Goal: Task Accomplishment & Management: Complete application form

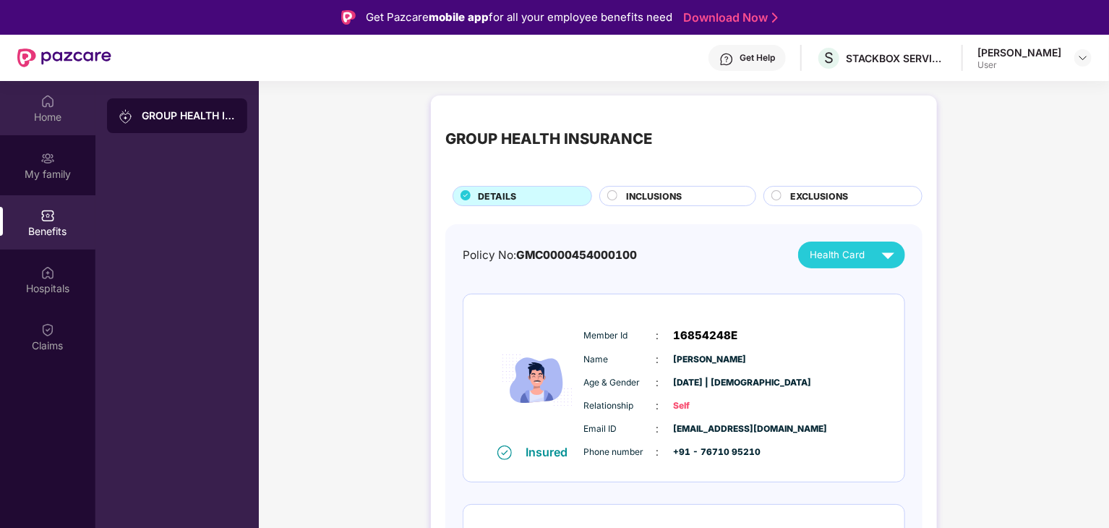
click at [56, 105] on div "Home" at bounding box center [47, 108] width 95 height 54
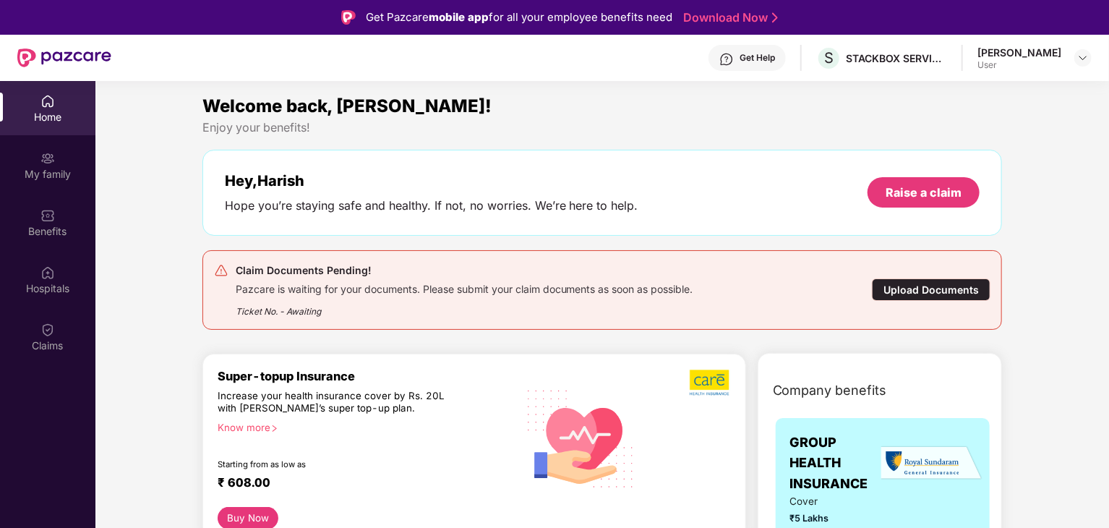
click at [755, 280] on div "Claim Documents Pending! Pazcare is waiting for your documents. Please submit y…" at bounding box center [537, 290] width 647 height 56
click at [903, 294] on div "Upload Documents" at bounding box center [931, 289] width 119 height 22
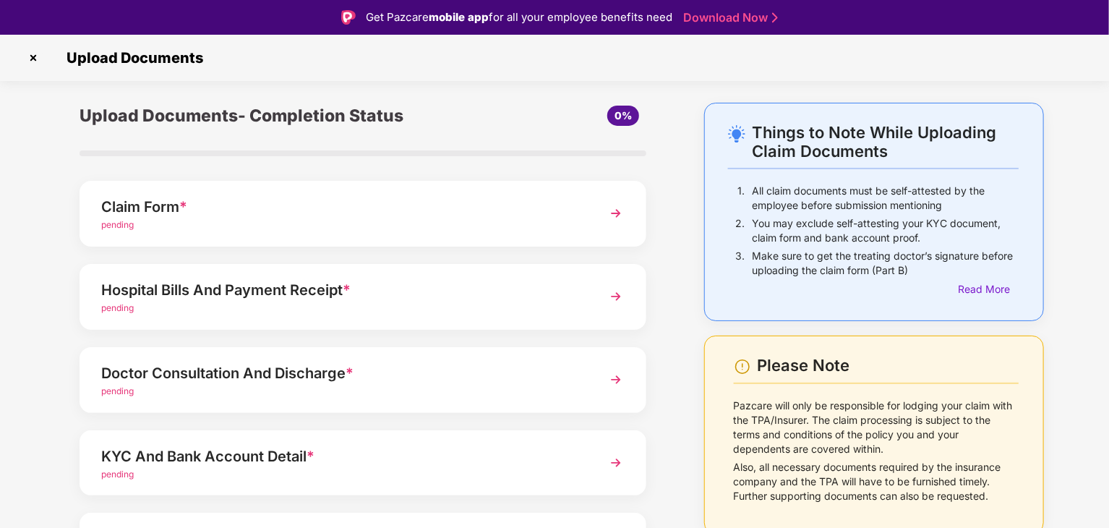
click at [524, 227] on div "pending" at bounding box center [340, 225] width 479 height 14
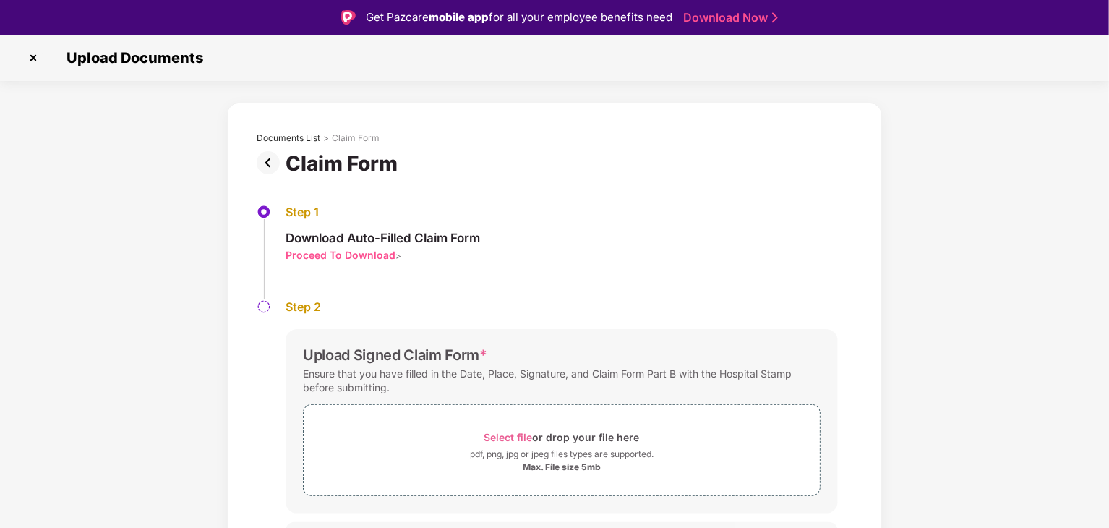
scroll to position [30, 0]
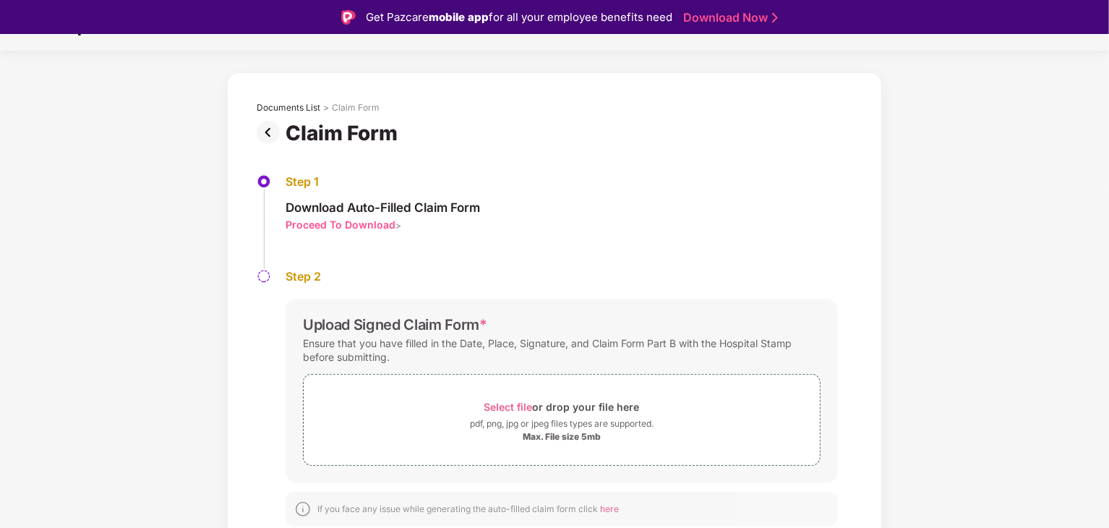
click at [369, 224] on div "Proceed To Download" at bounding box center [341, 225] width 110 height 14
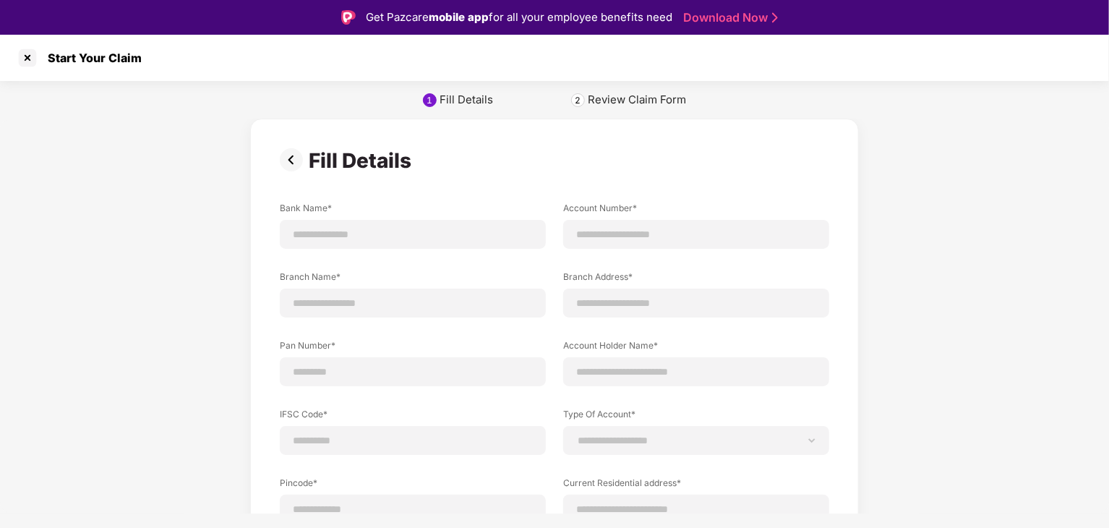
click at [583, 98] on div "2" at bounding box center [578, 100] width 14 height 14
click at [285, 154] on img at bounding box center [294, 159] width 29 height 23
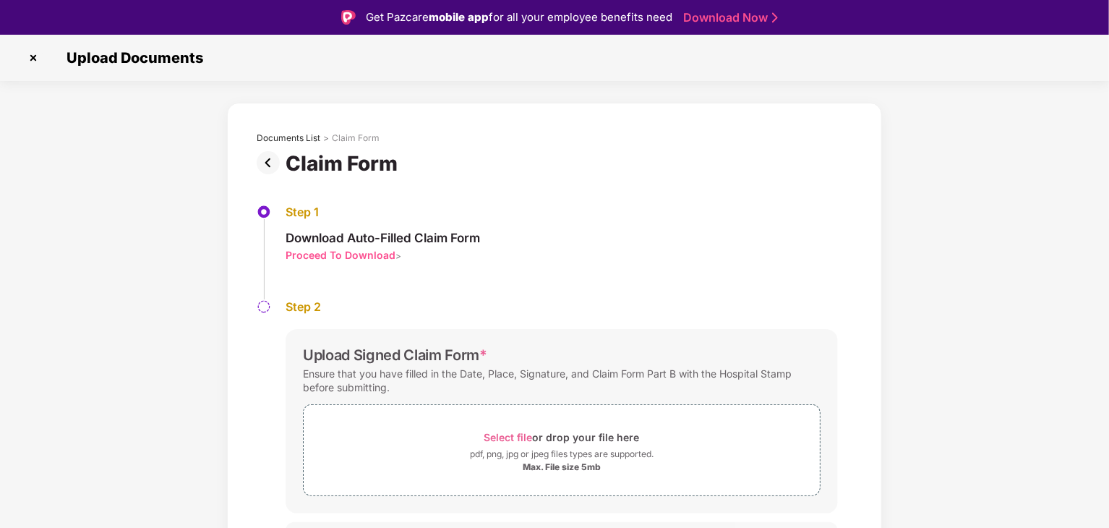
click at [39, 54] on img at bounding box center [33, 57] width 23 height 23
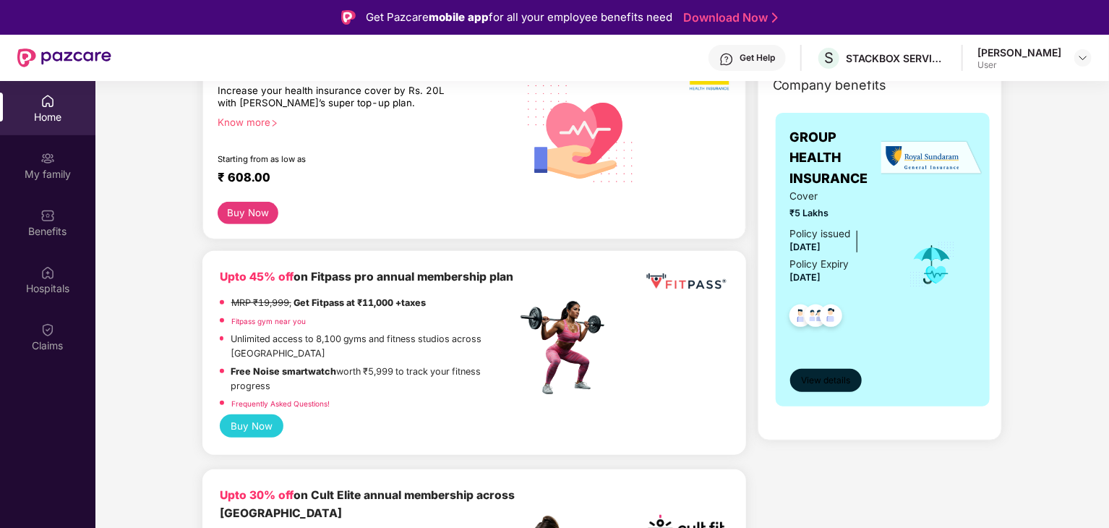
scroll to position [307, 0]
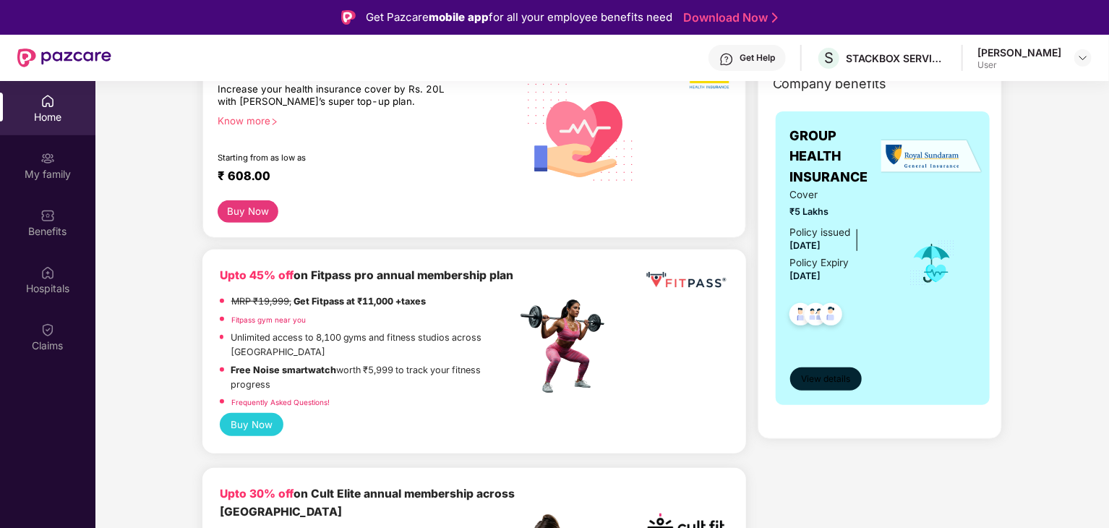
click at [839, 374] on span "View details" at bounding box center [825, 379] width 49 height 14
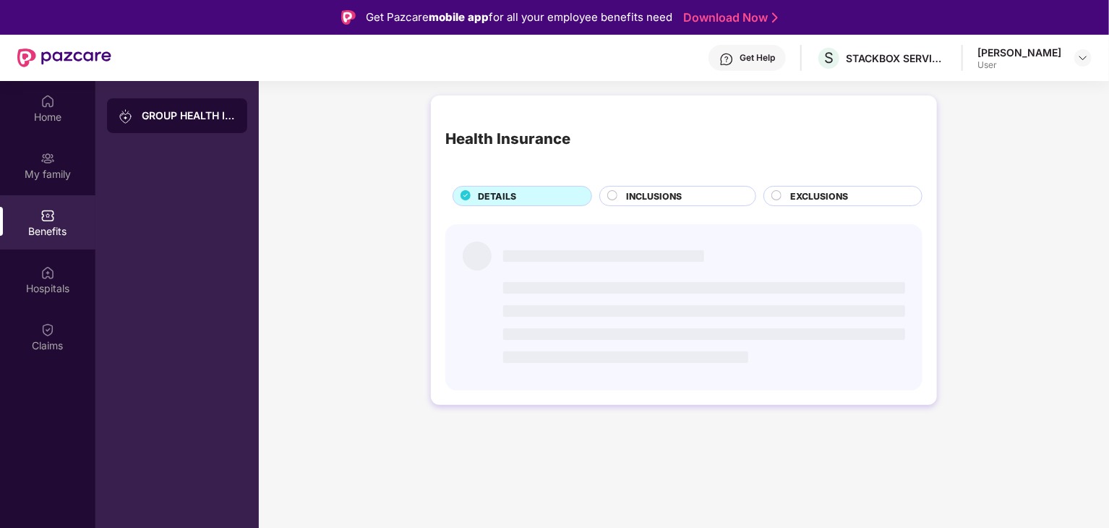
scroll to position [0, 0]
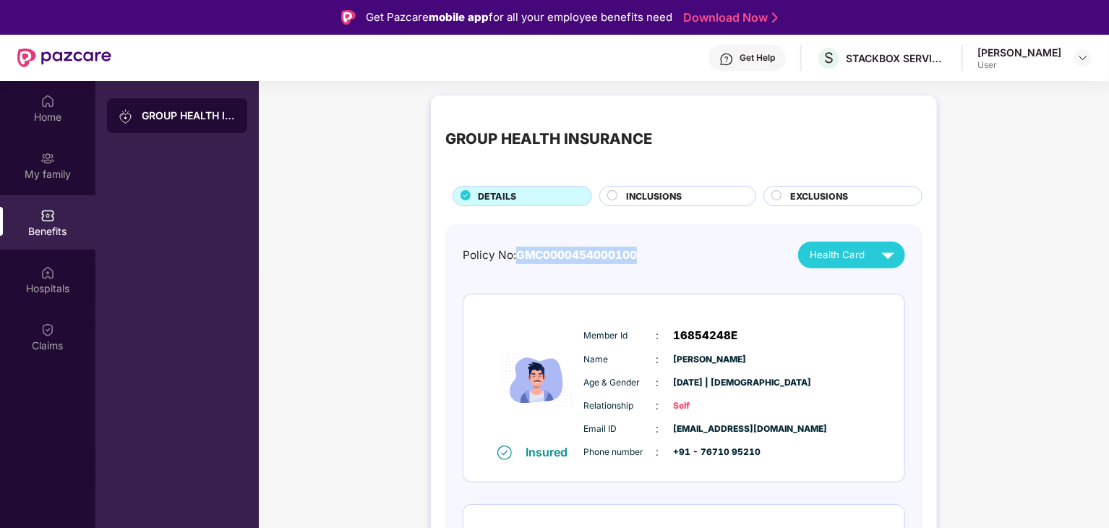
drag, startPoint x: 519, startPoint y: 253, endPoint x: 640, endPoint y: 256, distance: 120.8
click at [640, 256] on div "Policy No: GMC0000454000100 Health Card" at bounding box center [684, 254] width 442 height 27
copy span "GMC0000454000100"
drag, startPoint x: 671, startPoint y: 336, endPoint x: 763, endPoint y: 333, distance: 92.6
click at [764, 333] on div "Member Id : 16854248E" at bounding box center [727, 335] width 287 height 17
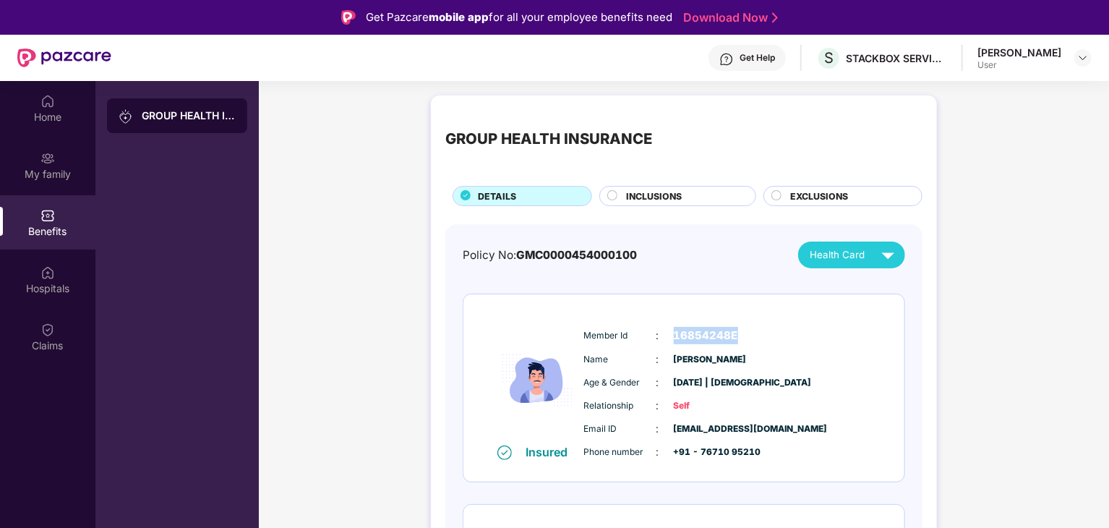
copy span "16854248E"
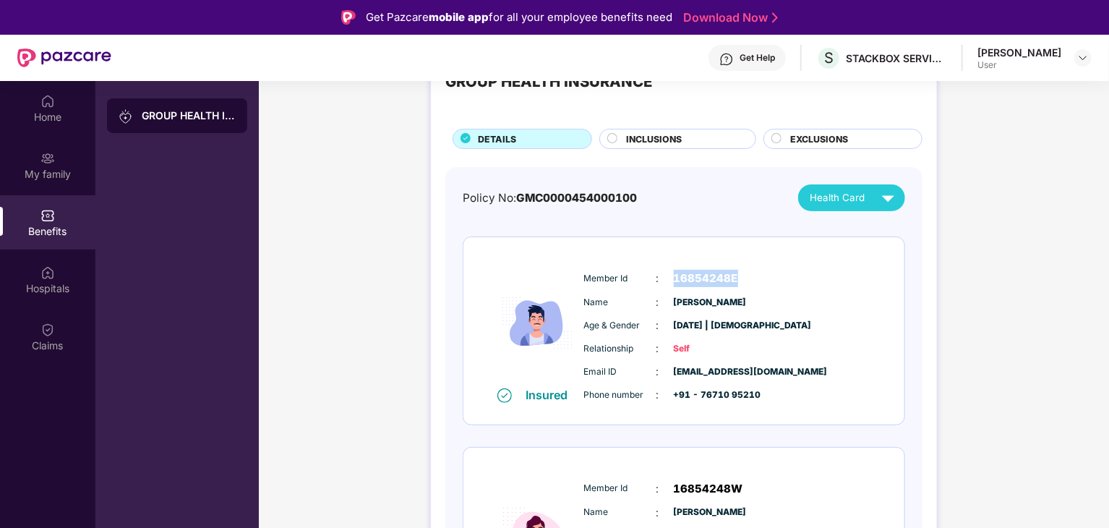
scroll to position [56, 0]
copy span "16854248E"
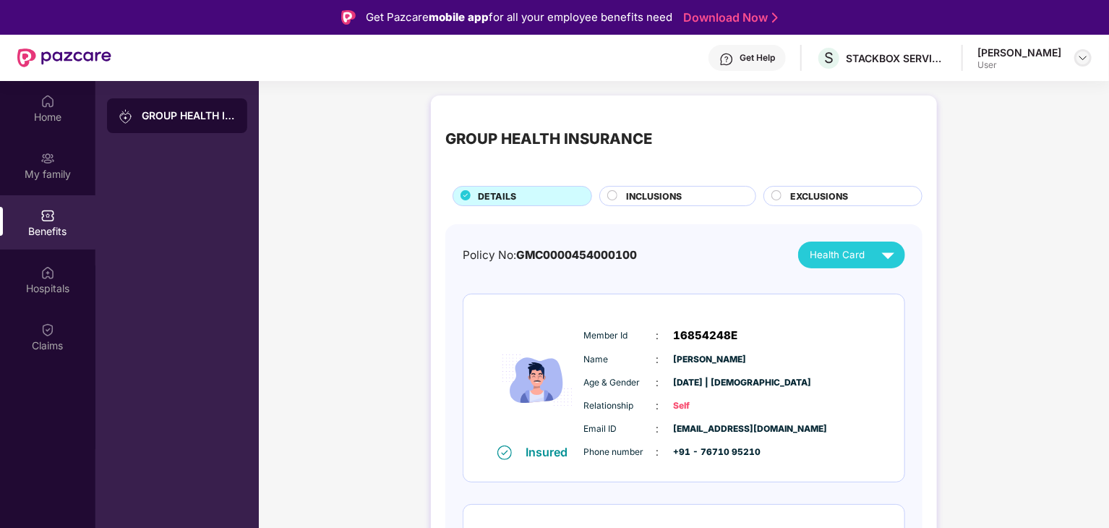
click at [1075, 56] on div at bounding box center [1082, 57] width 17 height 17
click at [1080, 56] on img at bounding box center [1083, 58] width 12 height 12
click at [1076, 61] on div at bounding box center [1082, 57] width 17 height 17
click at [999, 139] on div "User" at bounding box center [1003, 145] width 84 height 12
click at [1034, 66] on div "User" at bounding box center [1019, 65] width 84 height 12
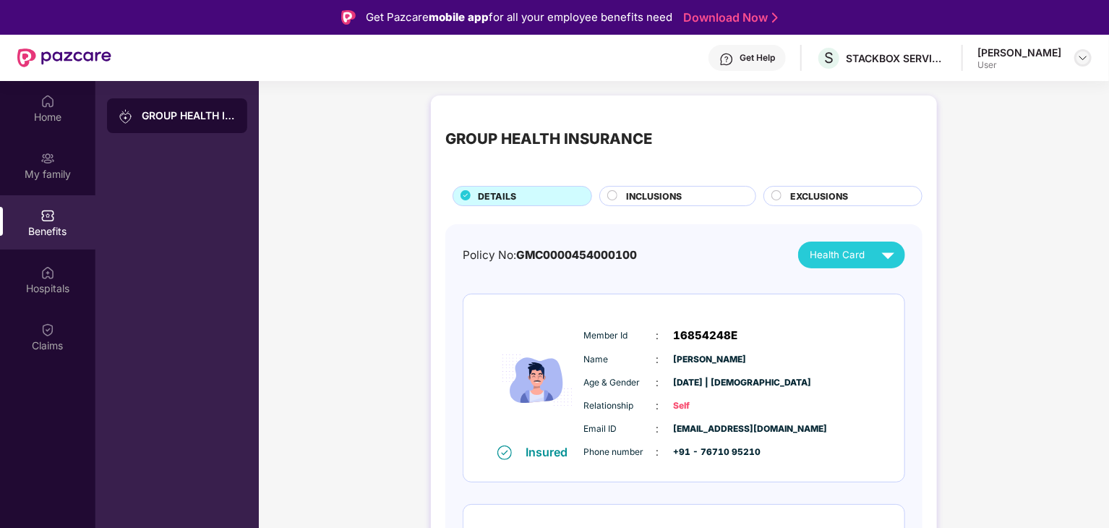
click at [1081, 57] on img at bounding box center [1083, 58] width 12 height 12
click at [1005, 134] on div "[PERSON_NAME]" at bounding box center [1003, 132] width 84 height 14
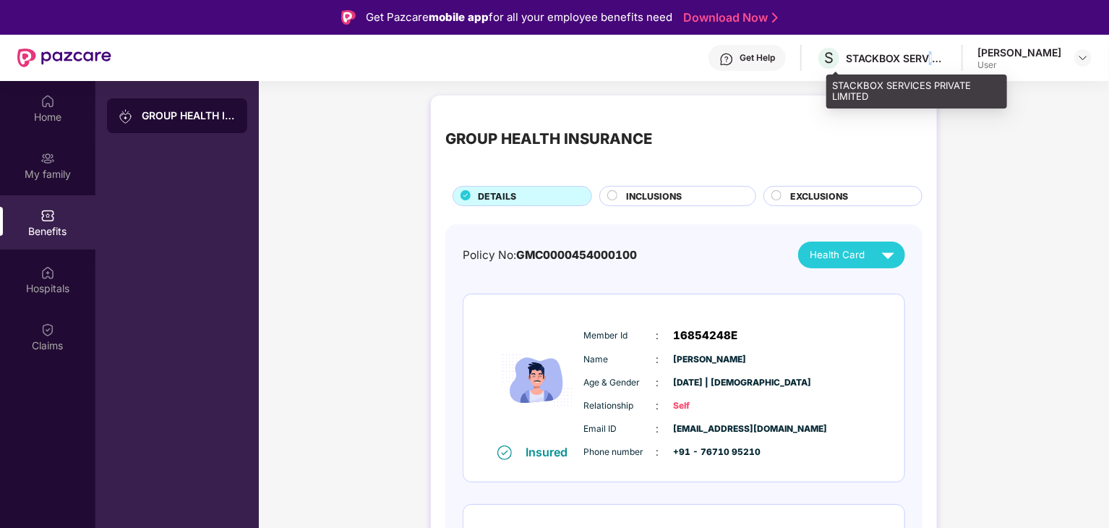
click at [942, 57] on div "STACKBOX SERVICES PRIVATE LIMITED" at bounding box center [896, 58] width 101 height 14
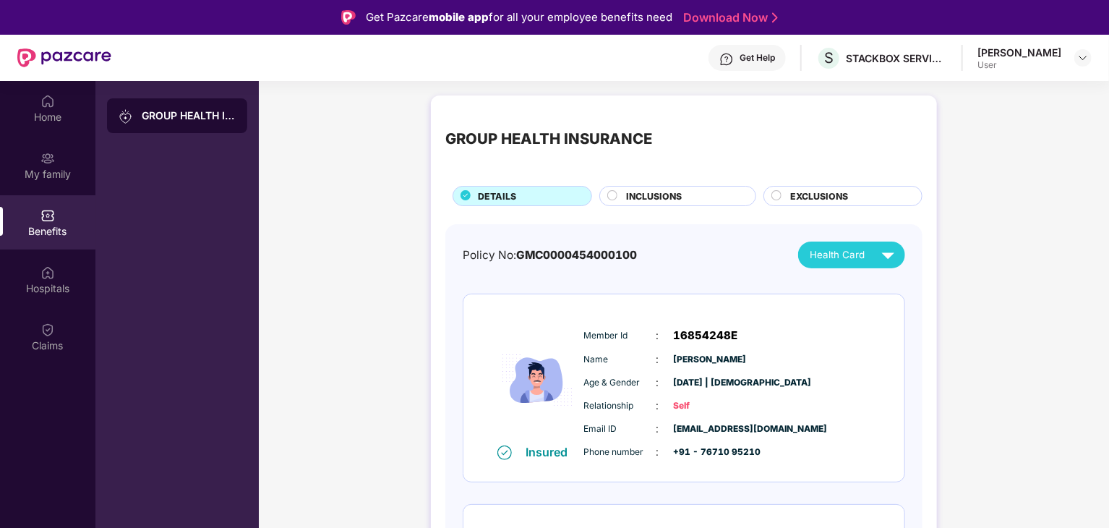
click at [74, 111] on div "Home" at bounding box center [47, 117] width 95 height 14
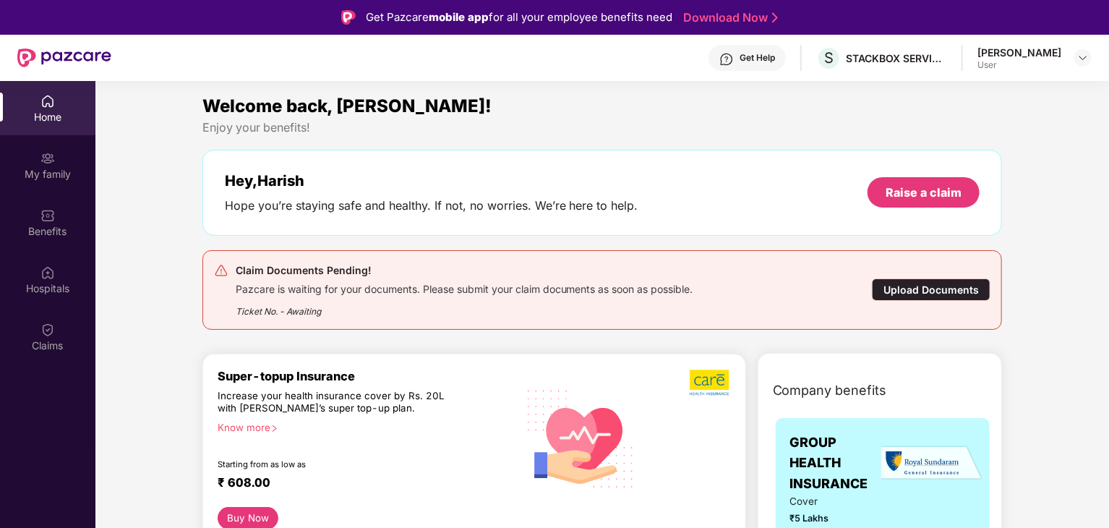
click at [902, 290] on div "Upload Documents" at bounding box center [931, 289] width 119 height 22
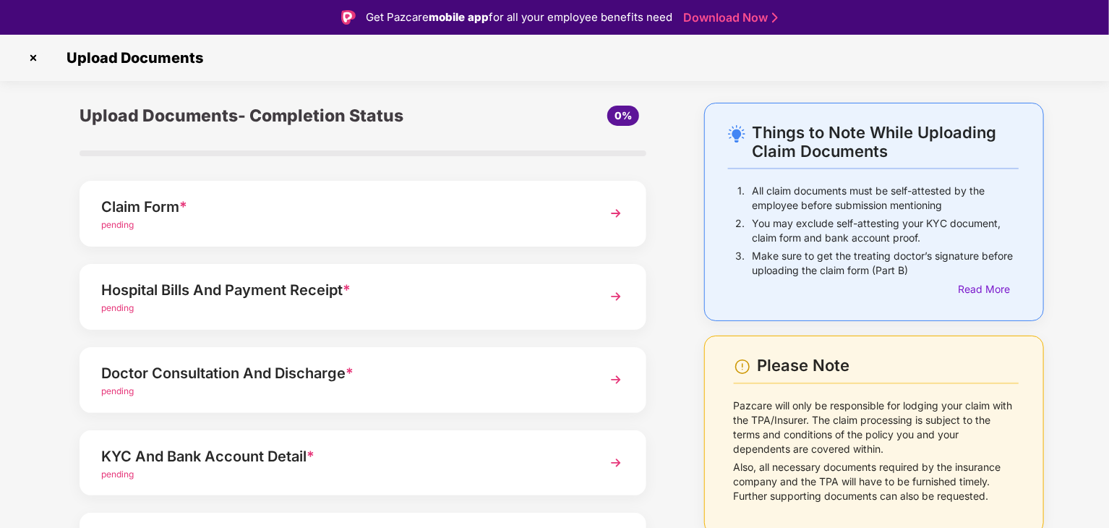
click at [616, 296] on img at bounding box center [616, 296] width 26 height 26
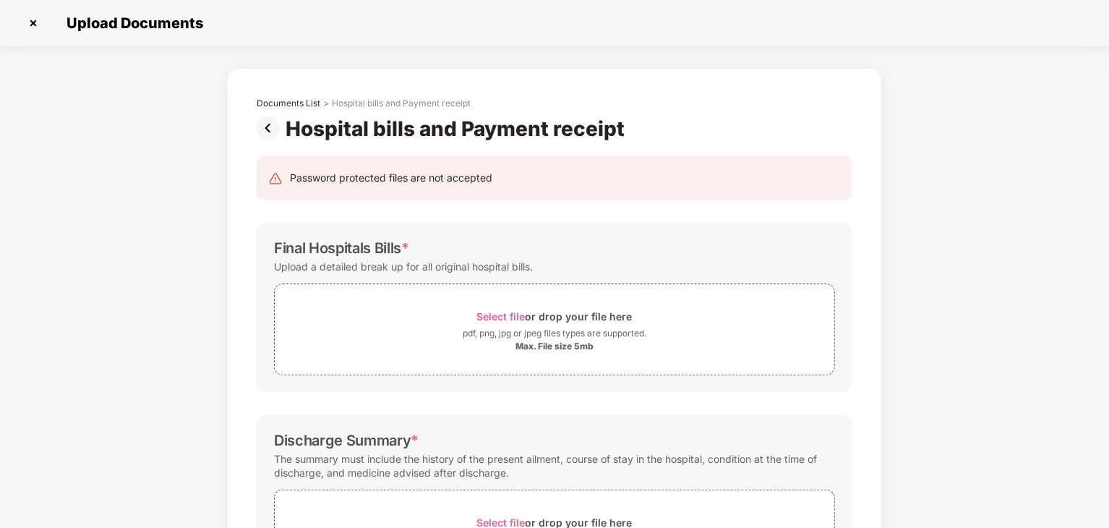
click at [268, 131] on img at bounding box center [271, 127] width 29 height 23
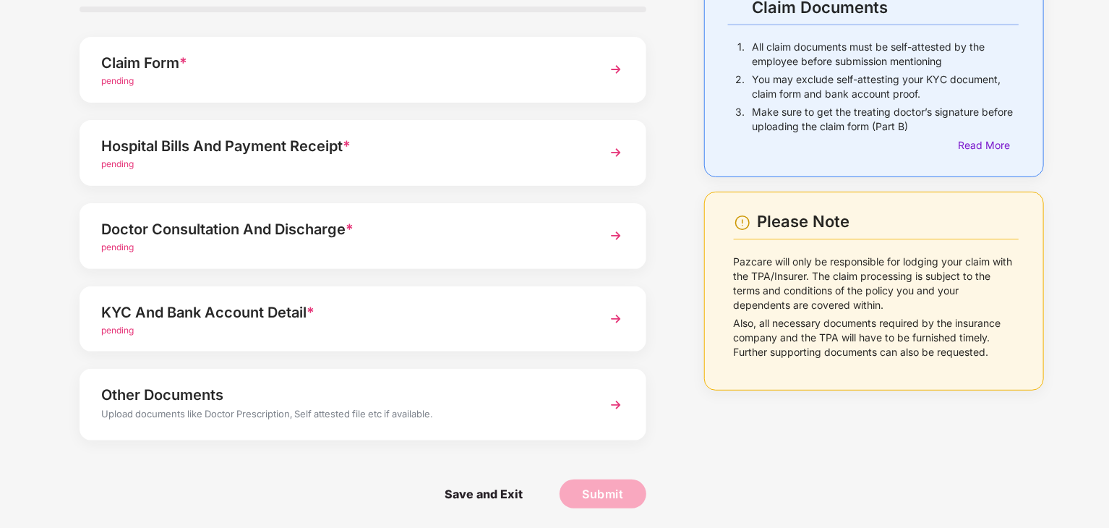
scroll to position [110, 0]
click at [609, 238] on img at bounding box center [616, 235] width 26 height 26
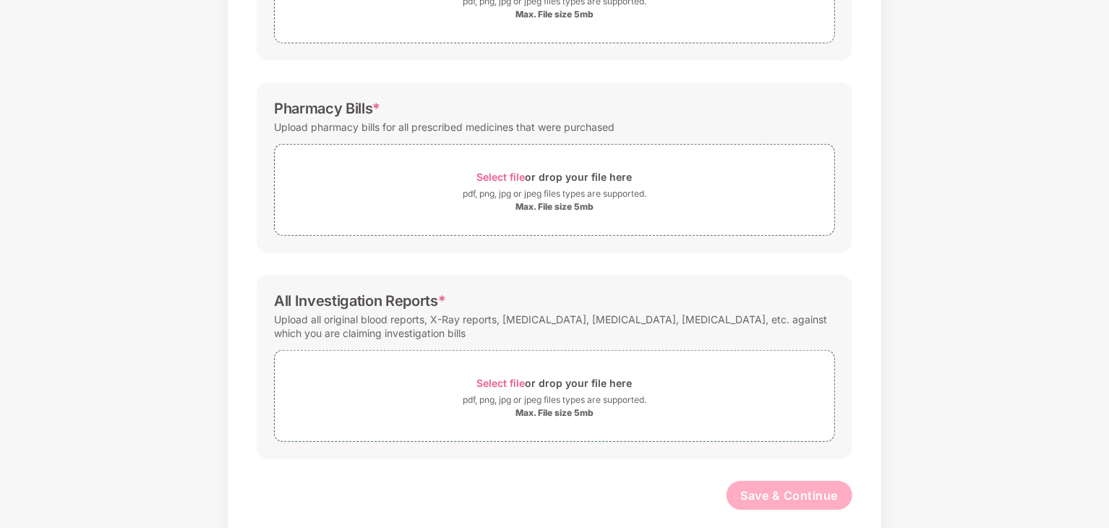
scroll to position [0, 0]
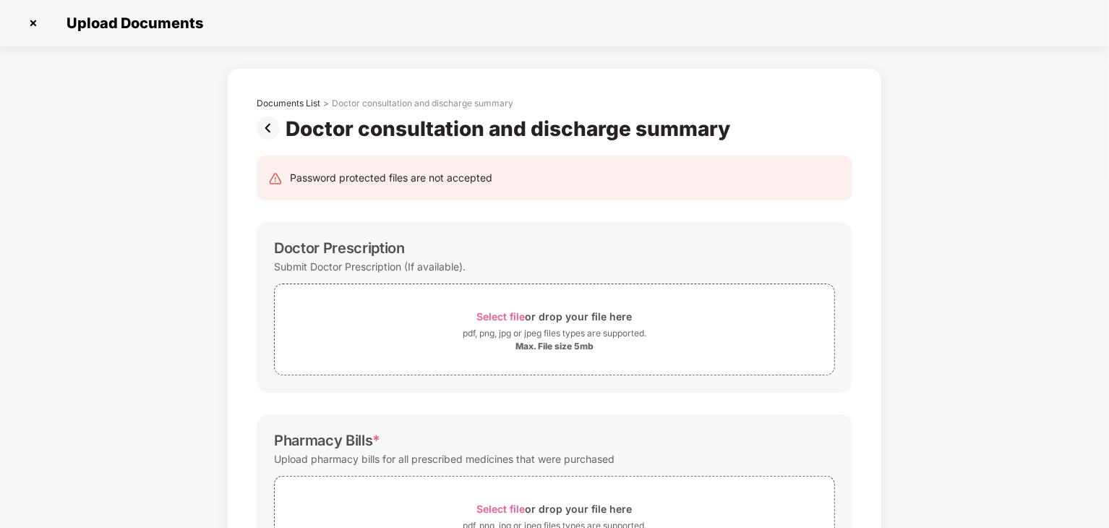
click at [35, 27] on img at bounding box center [33, 23] width 23 height 23
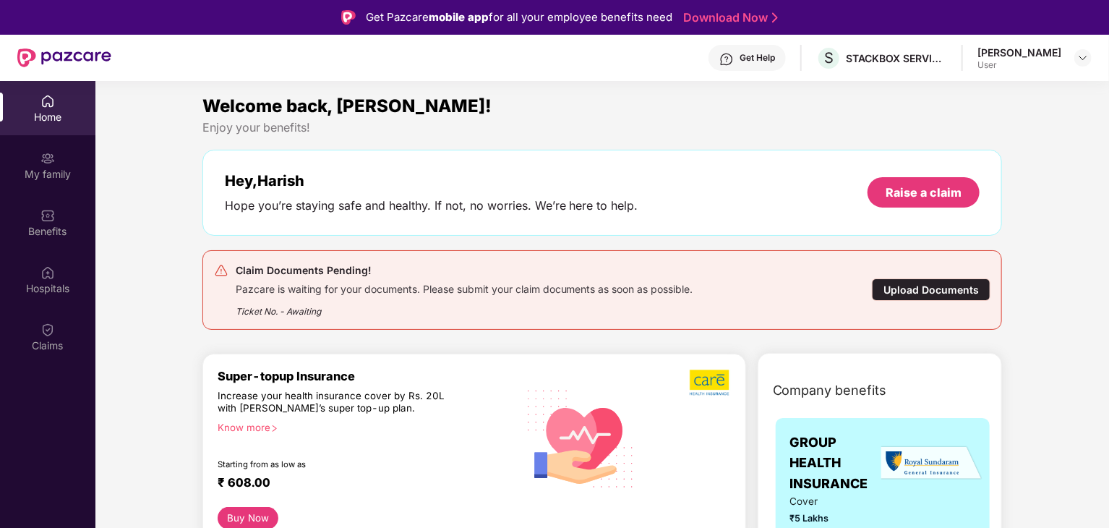
click at [909, 284] on div "Upload Documents" at bounding box center [931, 289] width 119 height 22
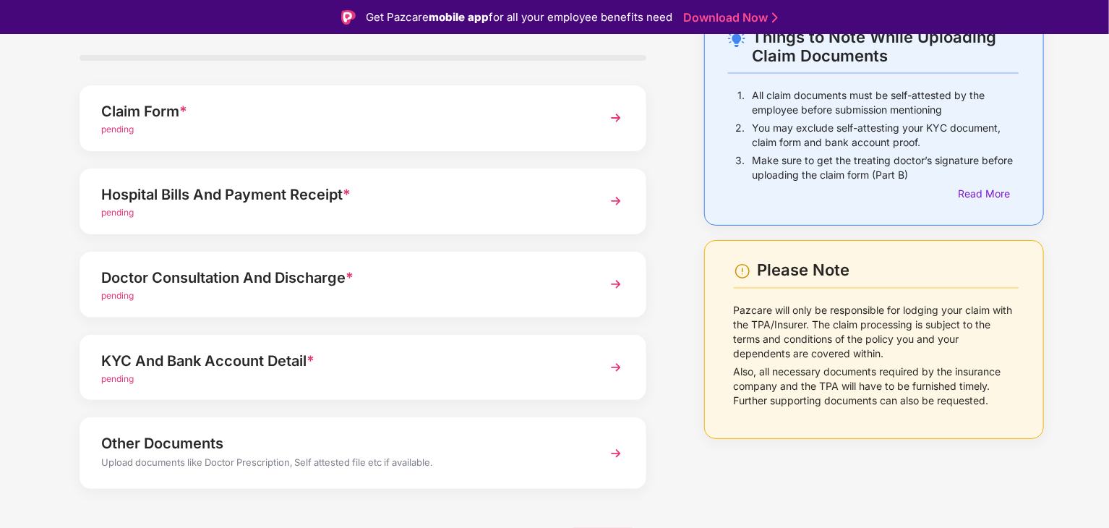
scroll to position [111, 0]
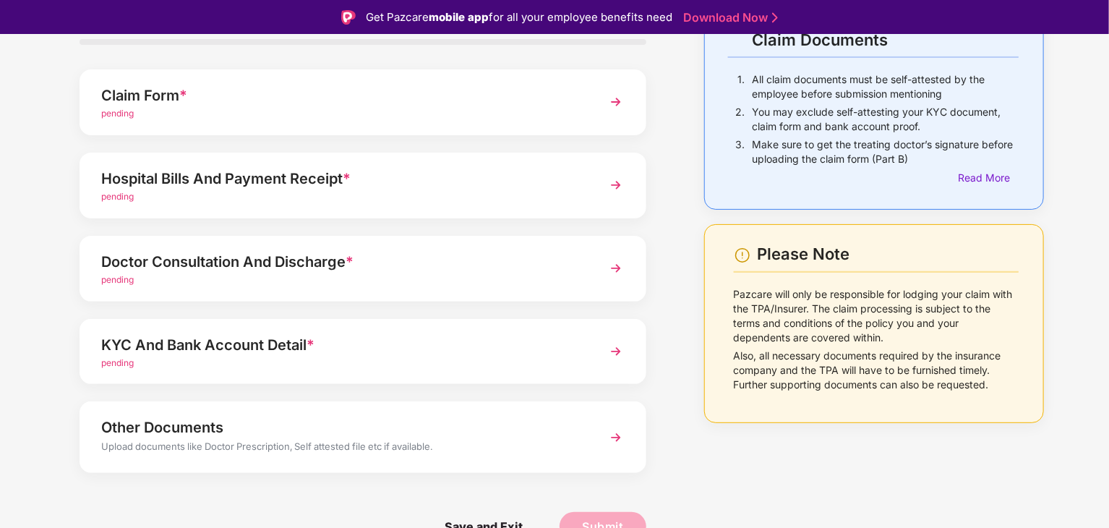
click at [610, 348] on img at bounding box center [616, 351] width 26 height 26
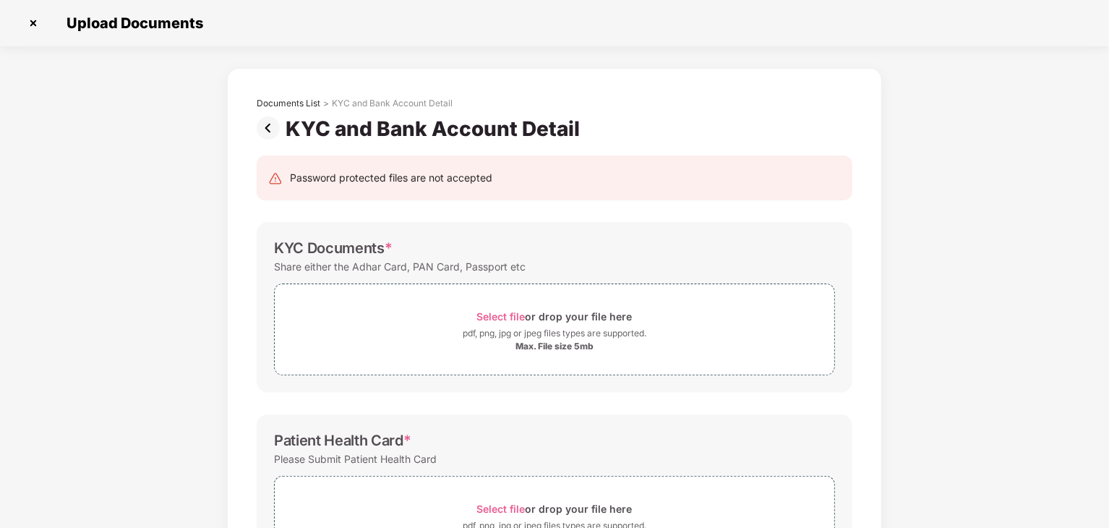
click at [38, 21] on img at bounding box center [33, 23] width 23 height 23
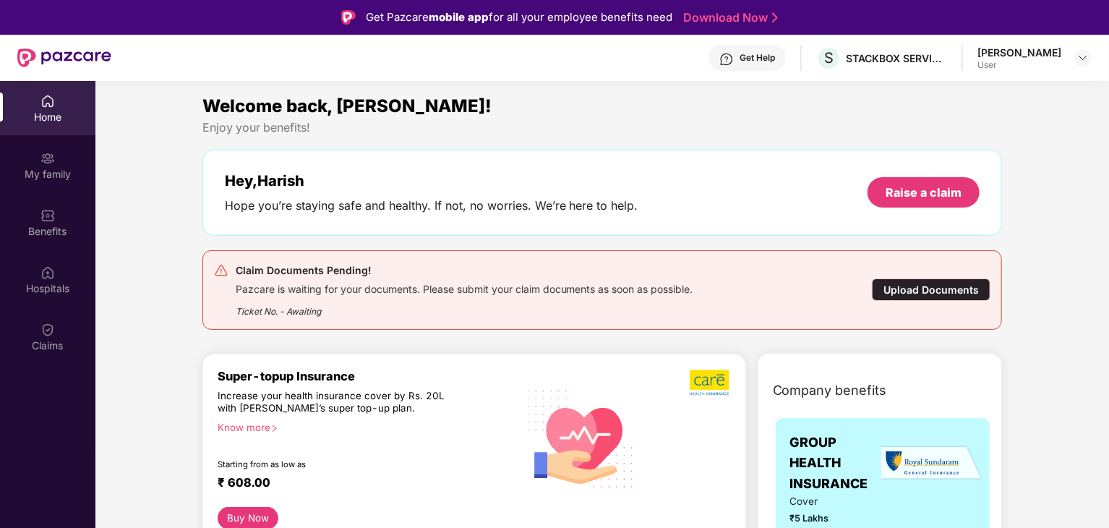
click at [894, 285] on div "Upload Documents" at bounding box center [931, 289] width 119 height 22
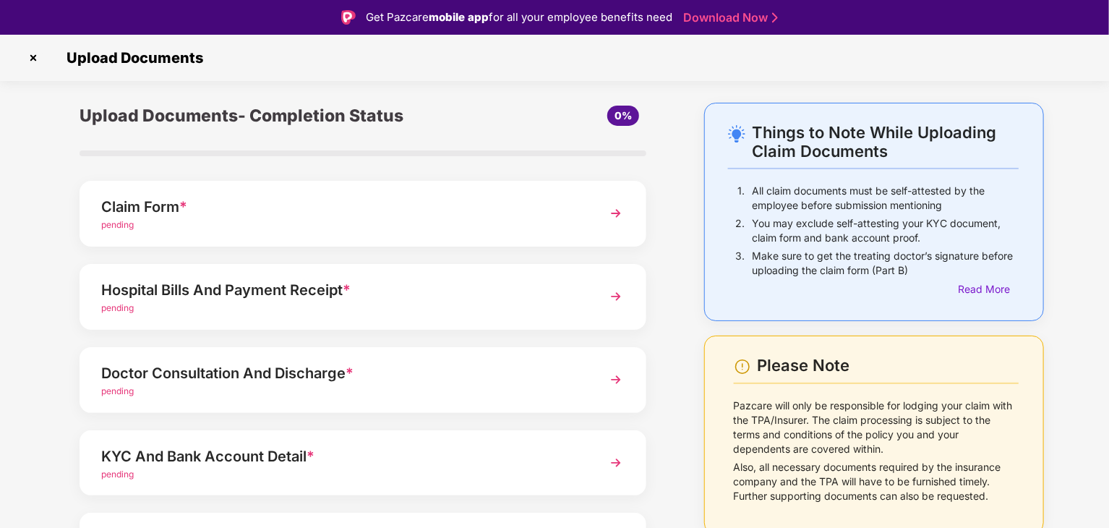
scroll to position [111, 0]
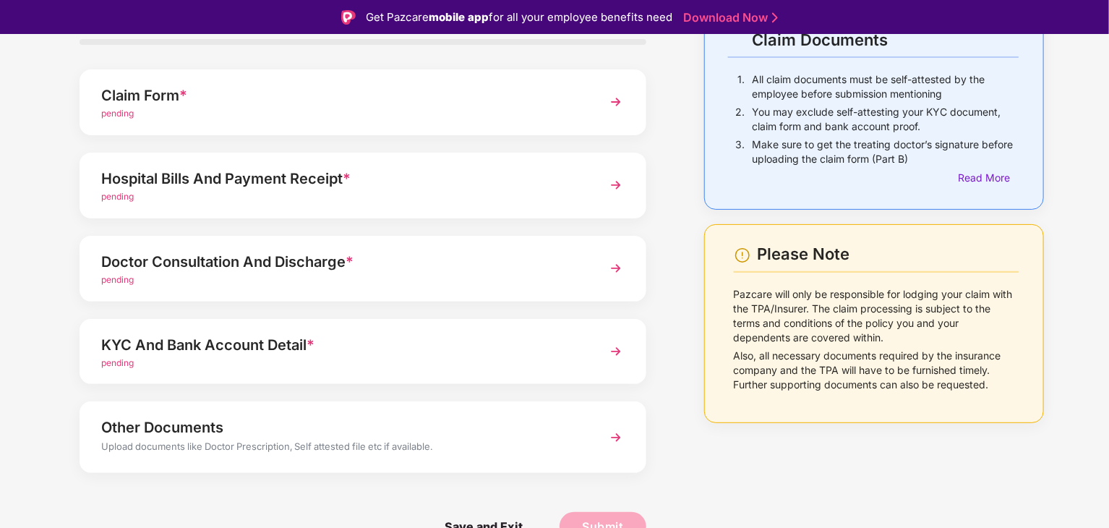
click at [616, 434] on img at bounding box center [616, 437] width 26 height 26
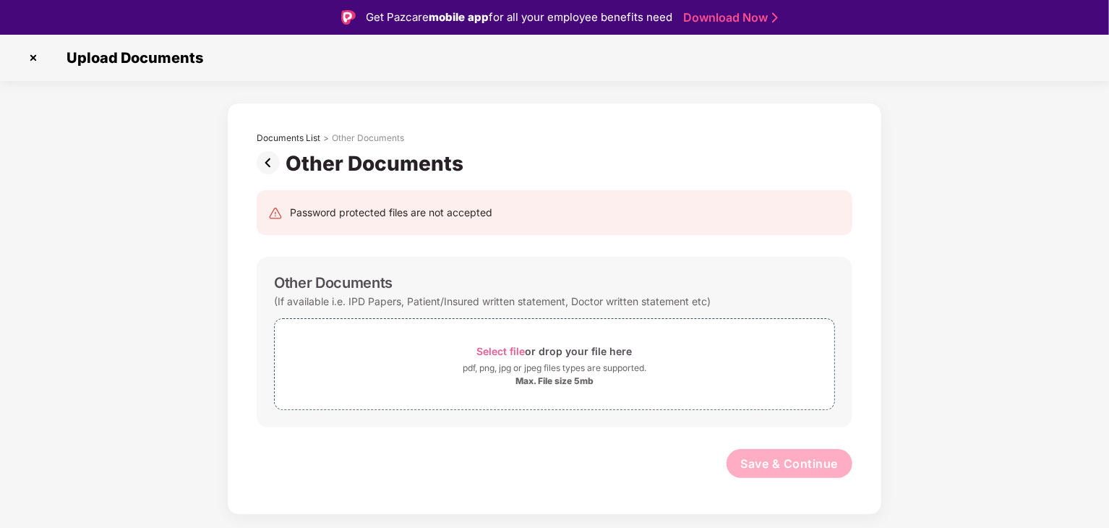
click at [266, 166] on img at bounding box center [271, 162] width 29 height 23
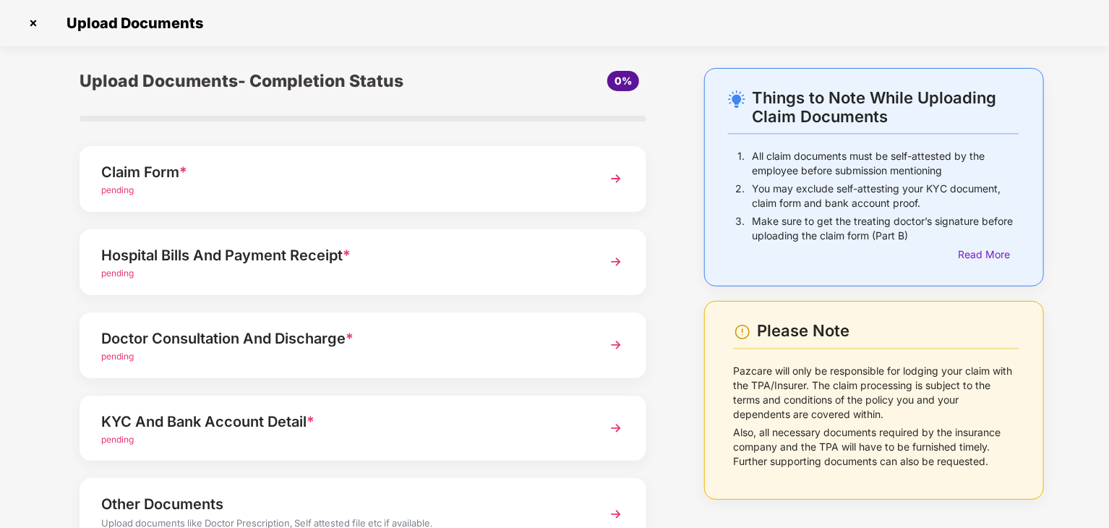
click at [295, 174] on div "Claim Form *" at bounding box center [340, 171] width 479 height 23
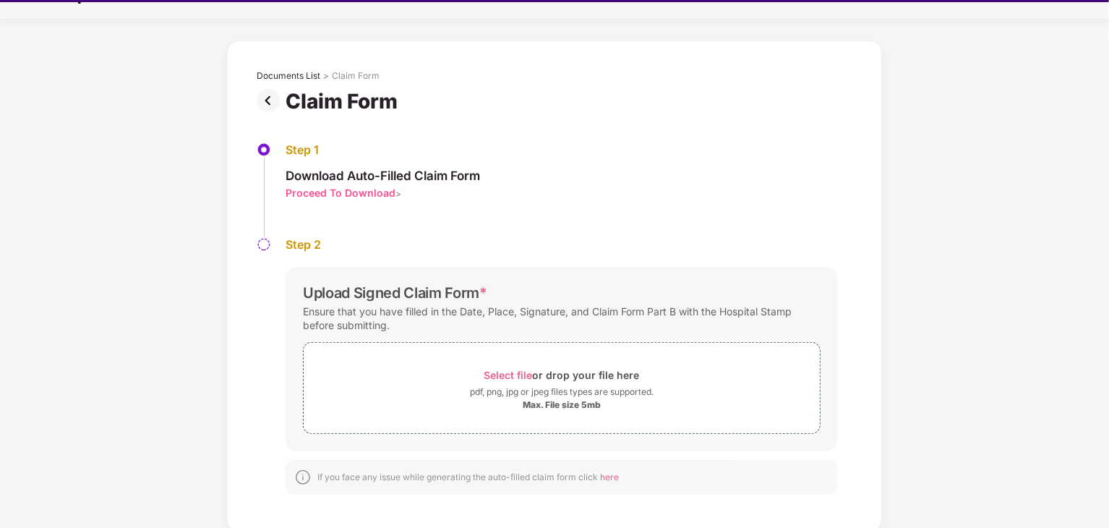
scroll to position [35, 0]
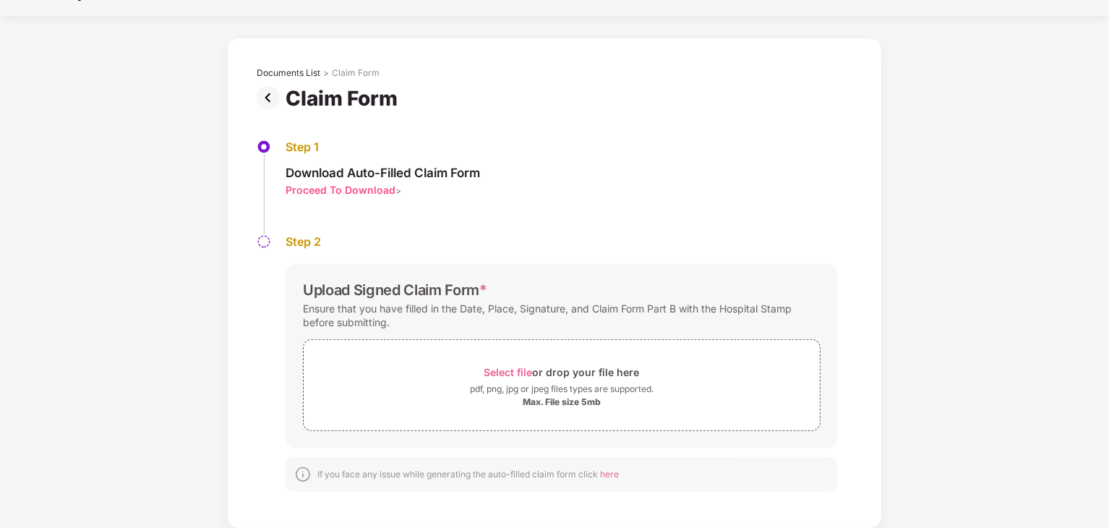
click at [612, 474] on span "here" at bounding box center [609, 473] width 19 height 11
click at [605, 475] on span "here" at bounding box center [609, 473] width 19 height 11
click at [273, 95] on img at bounding box center [271, 97] width 29 height 23
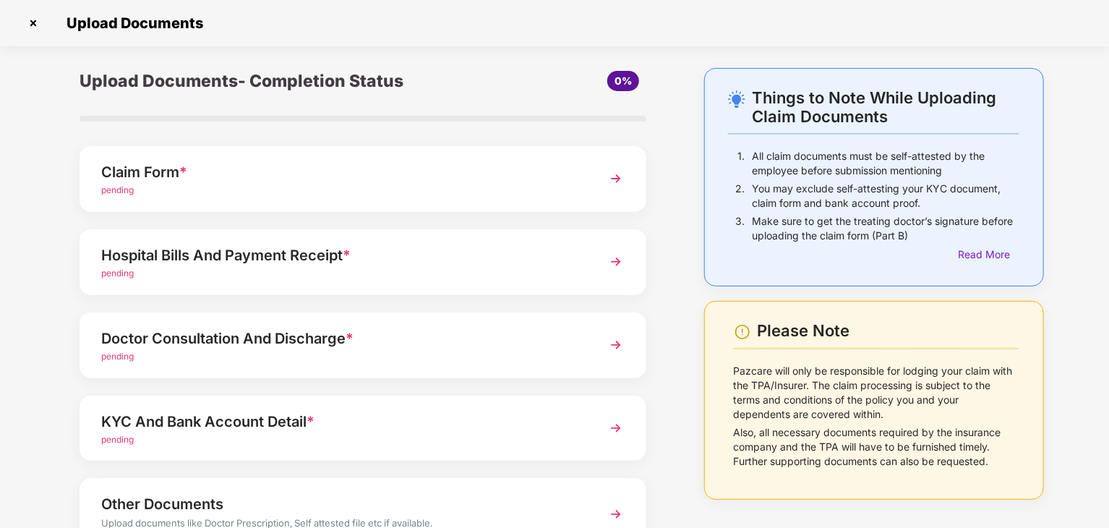
scroll to position [111, 0]
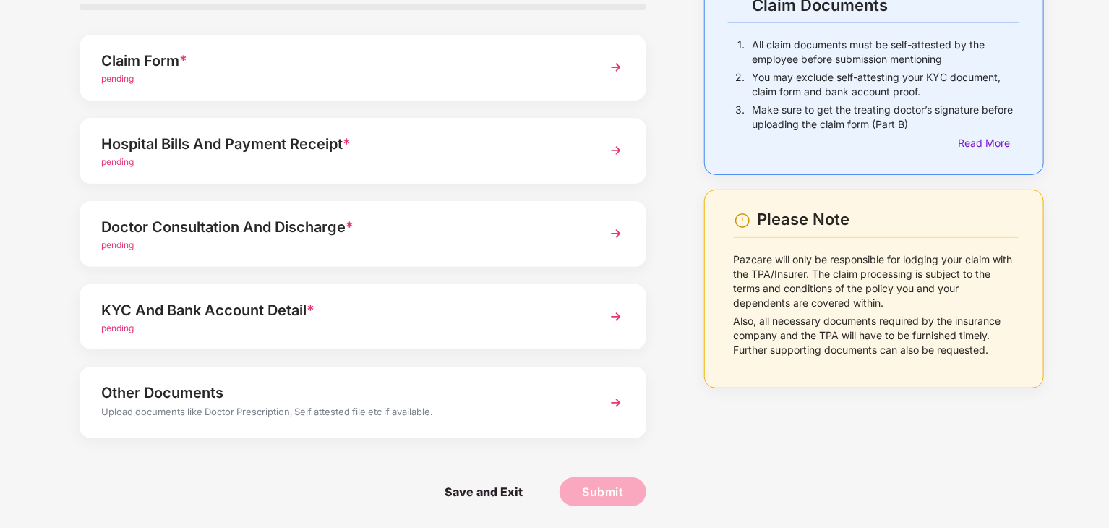
click at [614, 317] on img at bounding box center [616, 317] width 26 height 26
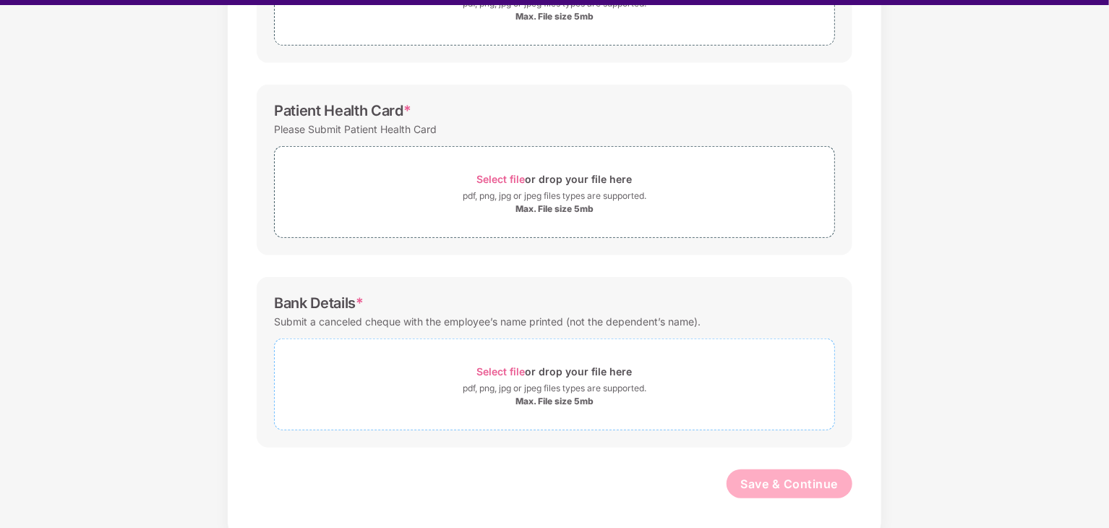
scroll to position [35, 0]
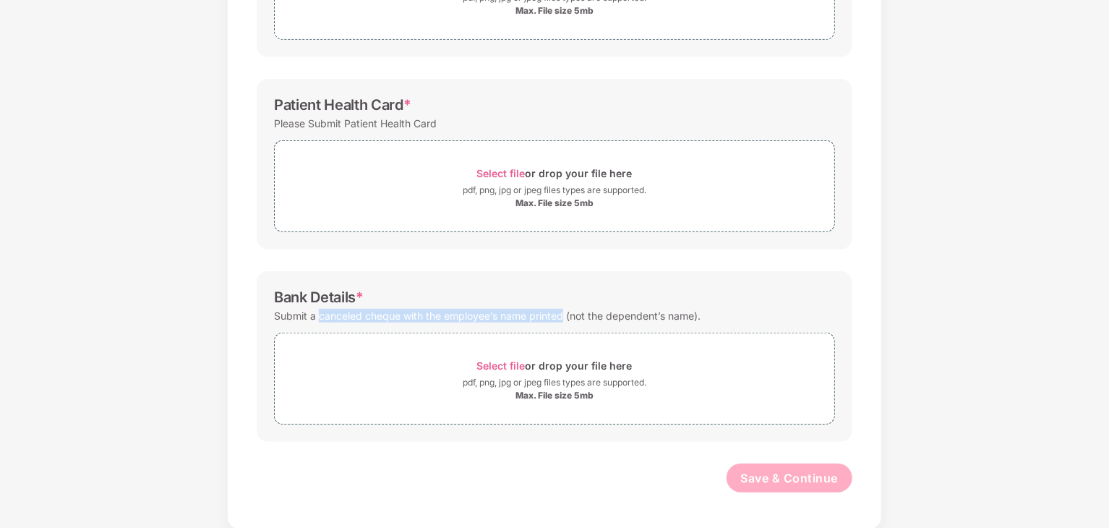
drag, startPoint x: 320, startPoint y: 317, endPoint x: 547, endPoint y: 328, distance: 227.3
click at [563, 317] on div "Submit a canceled cheque with the employee’s name printed (not the dependent’s …" at bounding box center [487, 316] width 427 height 20
click at [630, 323] on div "Submit a canceled cheque with the employee’s name printed (not the dependent’s …" at bounding box center [487, 316] width 427 height 20
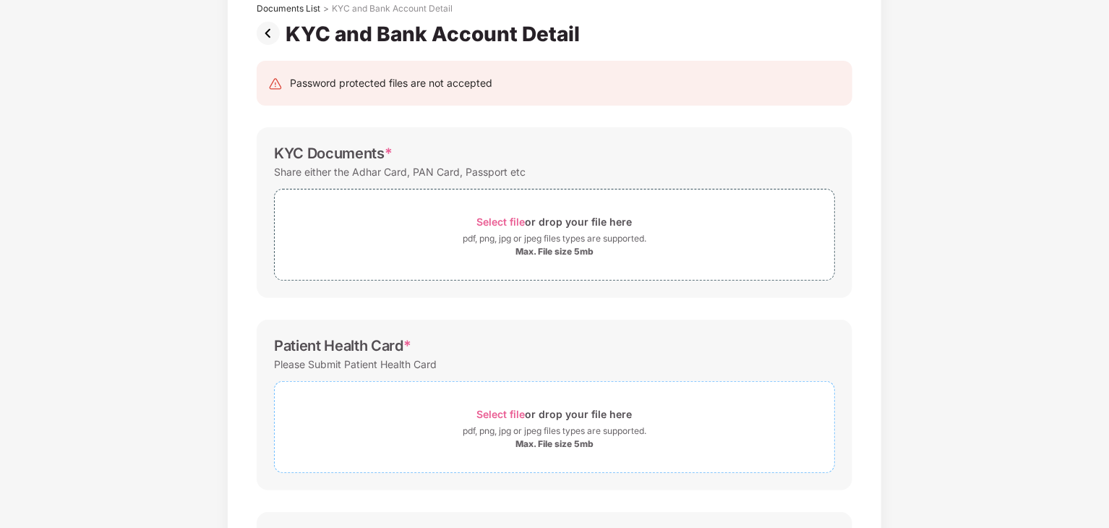
scroll to position [0, 0]
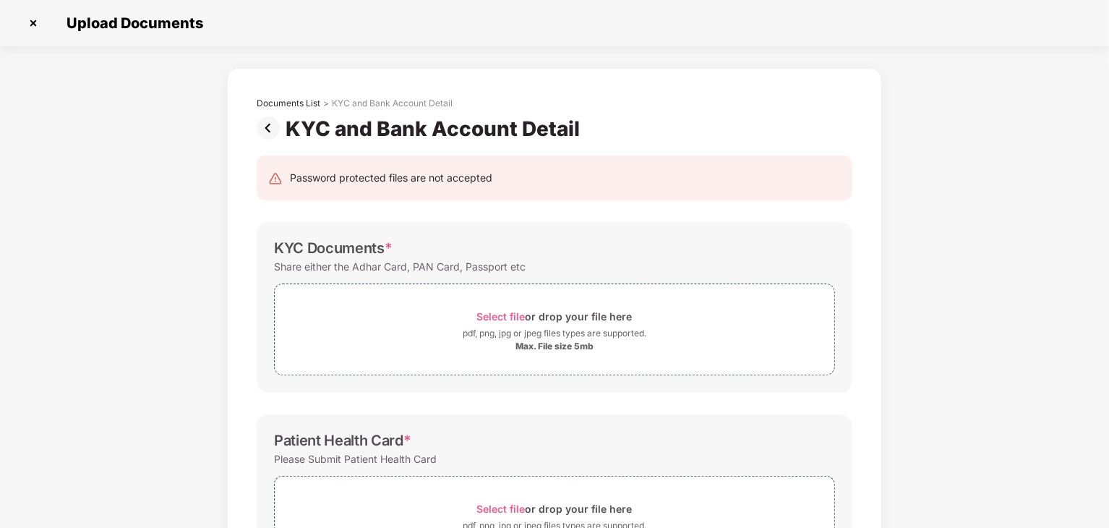
click at [270, 124] on img at bounding box center [271, 127] width 29 height 23
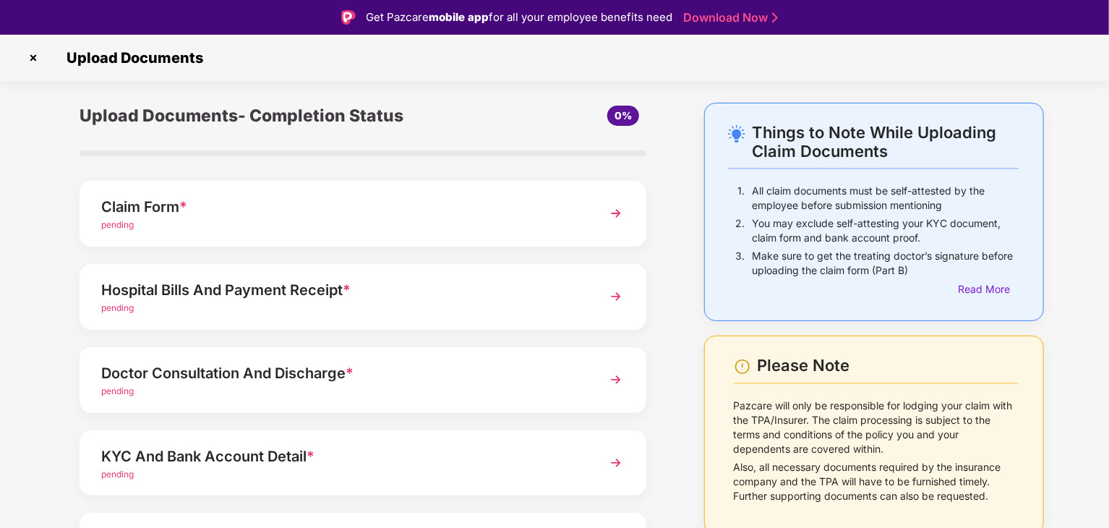
click at [35, 59] on img at bounding box center [33, 57] width 23 height 23
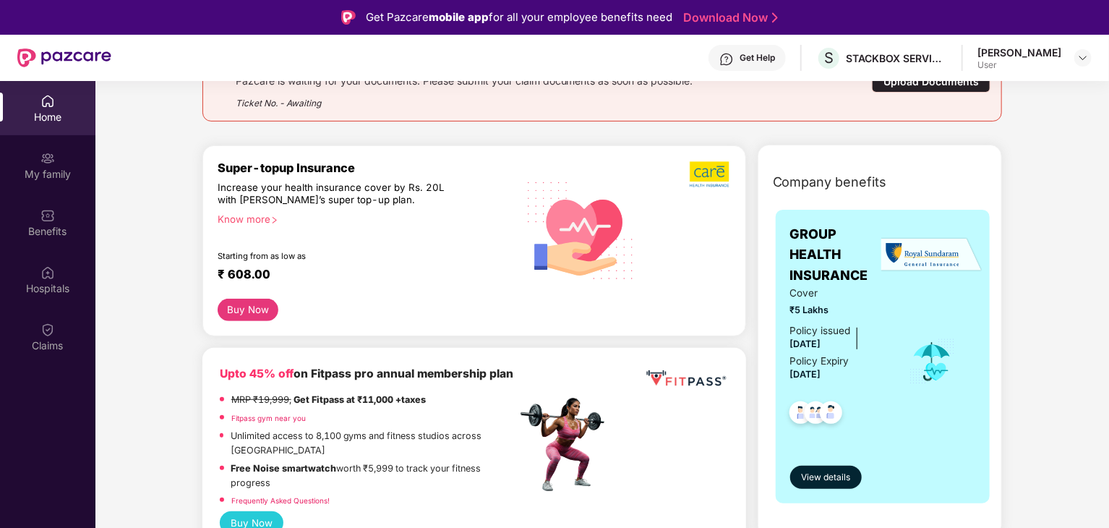
scroll to position [208, 0]
click at [53, 174] on div "My family" at bounding box center [47, 174] width 95 height 14
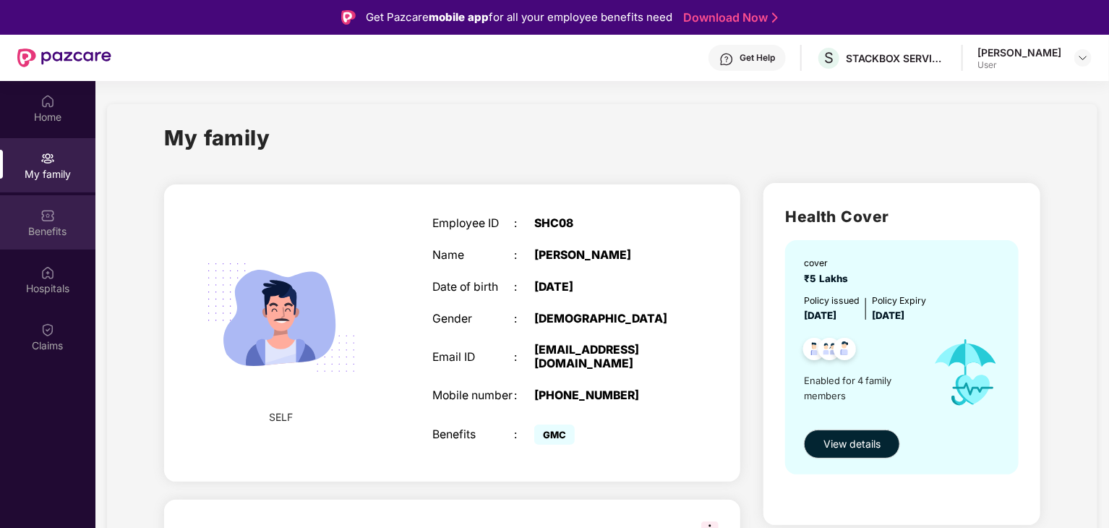
click at [64, 232] on div "Benefits" at bounding box center [47, 231] width 95 height 14
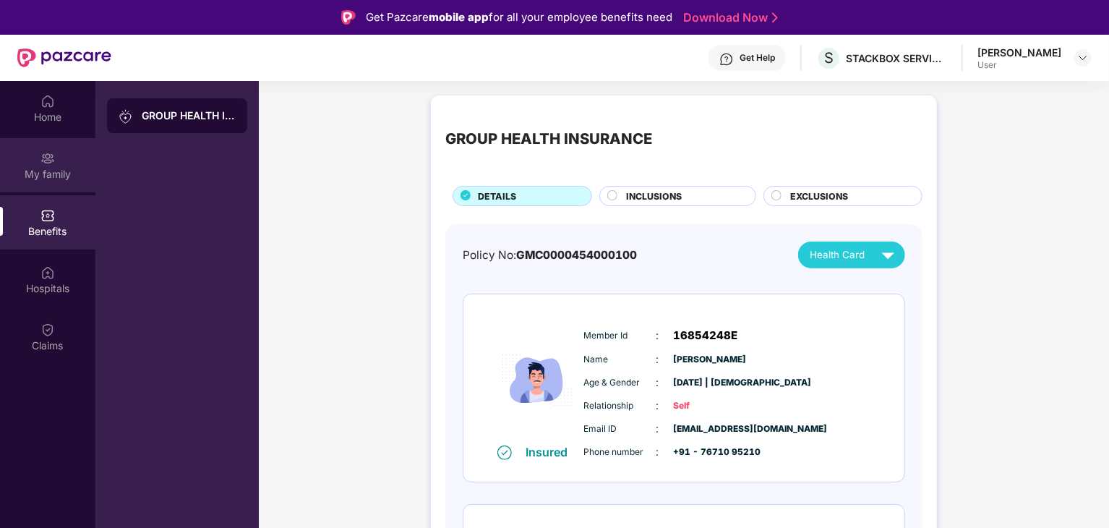
click at [54, 184] on div "My family" at bounding box center [47, 165] width 95 height 54
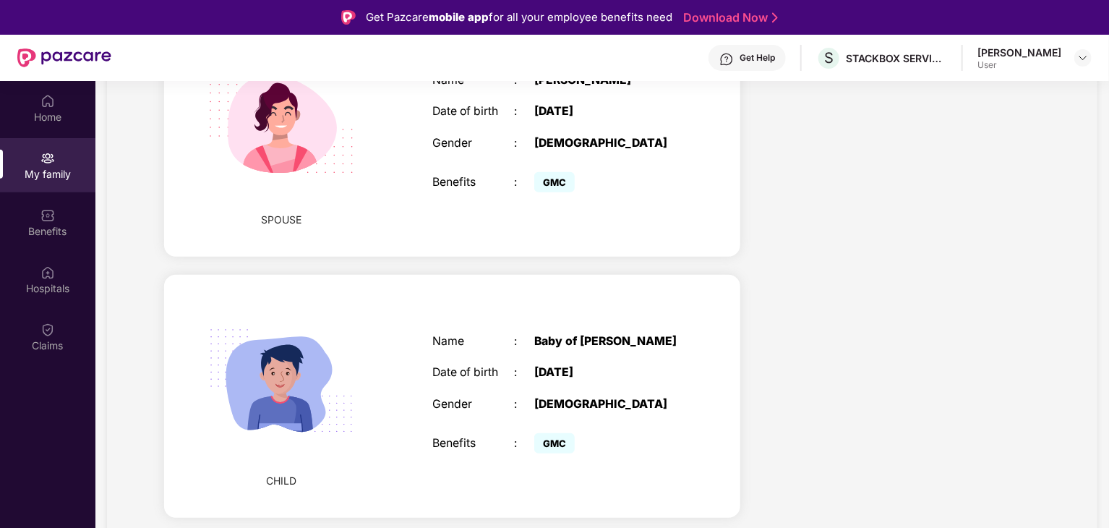
scroll to position [714, 0]
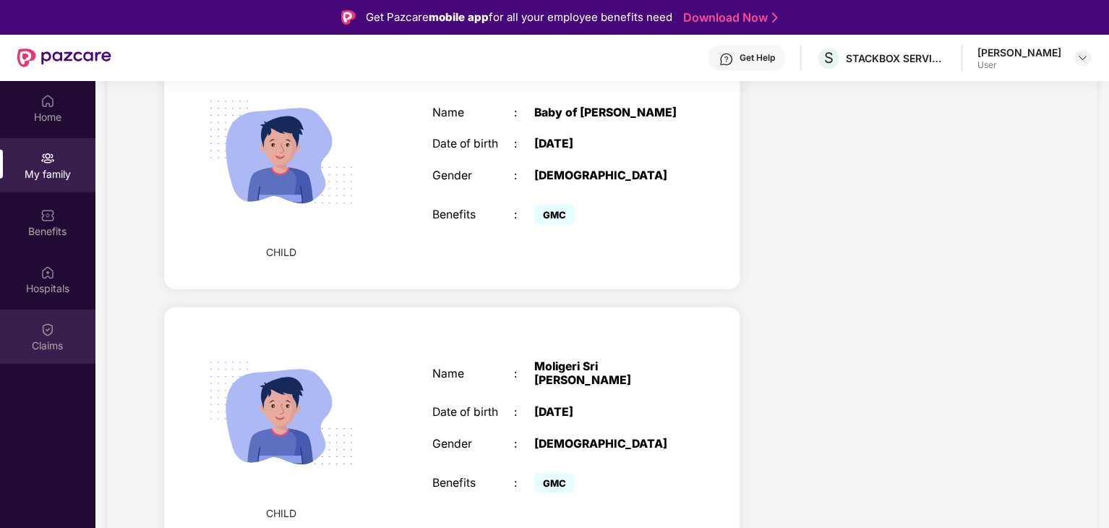
click at [60, 336] on div "Claims" at bounding box center [47, 336] width 95 height 54
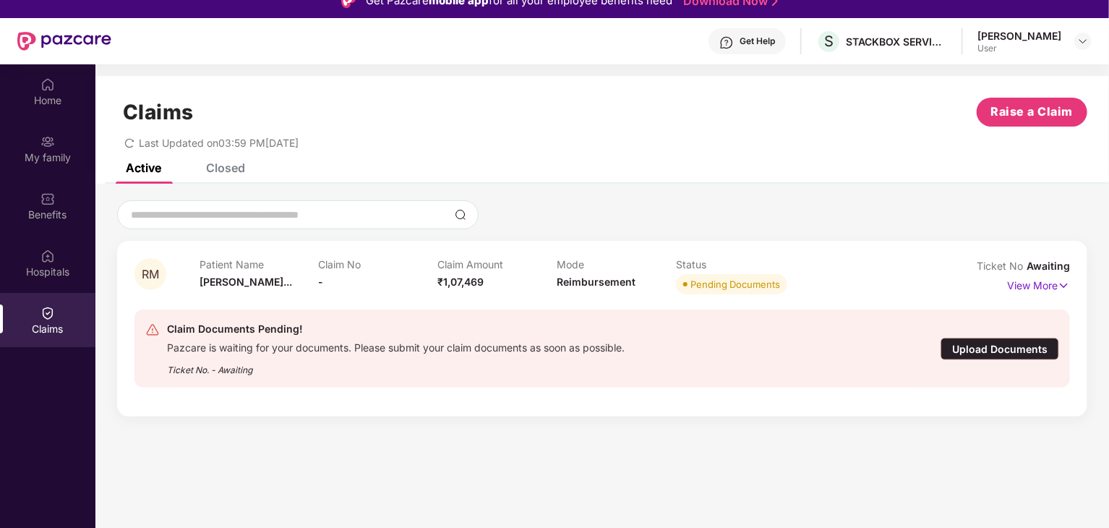
scroll to position [17, 0]
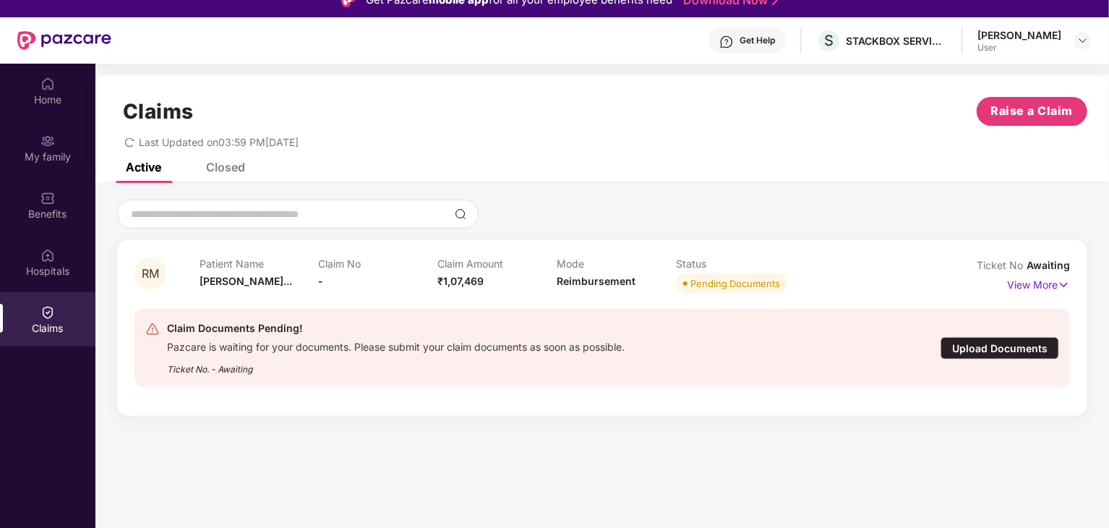
click at [773, 47] on div "Get Help" at bounding box center [746, 40] width 77 height 26
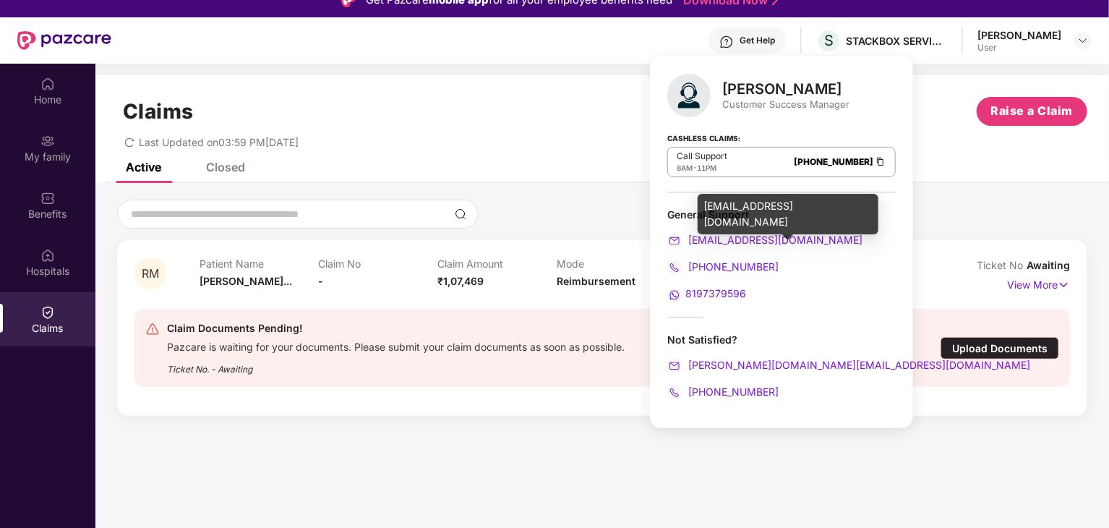
click at [761, 232] on div "support@pazcare.com" at bounding box center [781, 240] width 228 height 16
click at [749, 239] on span "support@pazcare.com" at bounding box center [773, 240] width 177 height 12
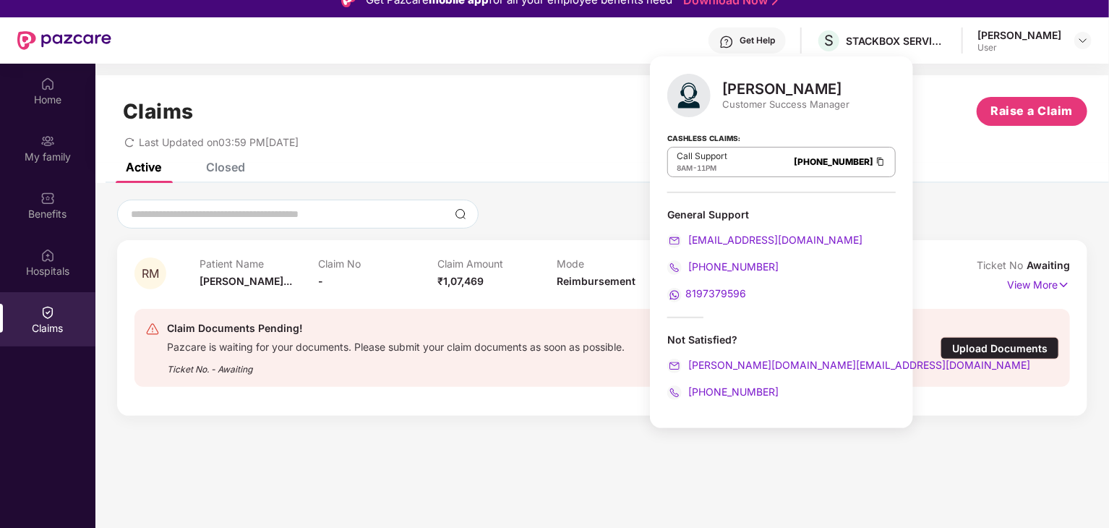
click at [691, 291] on span "8197379596" at bounding box center [715, 293] width 61 height 12
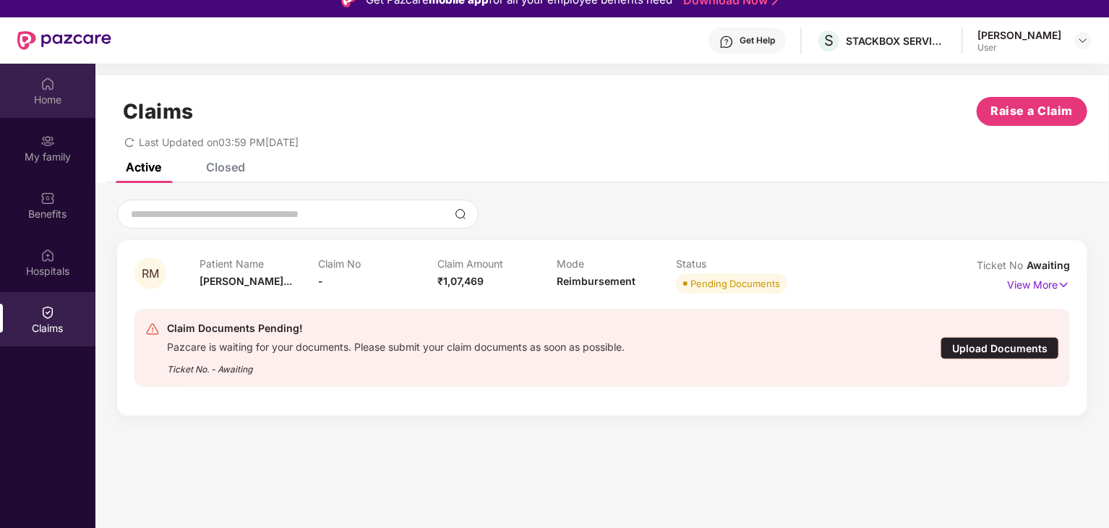
click at [60, 106] on div "Home" at bounding box center [47, 100] width 95 height 14
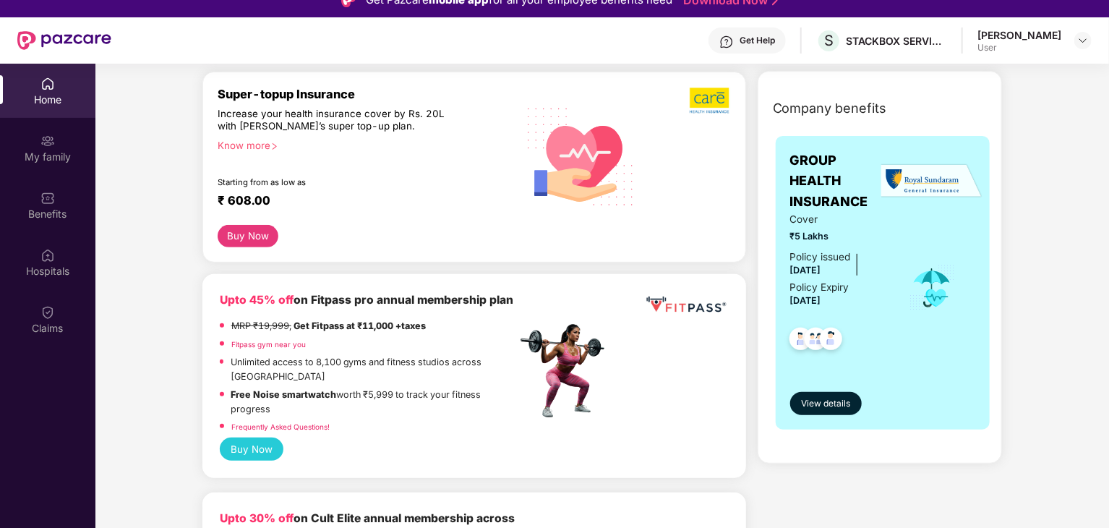
scroll to position [0, 0]
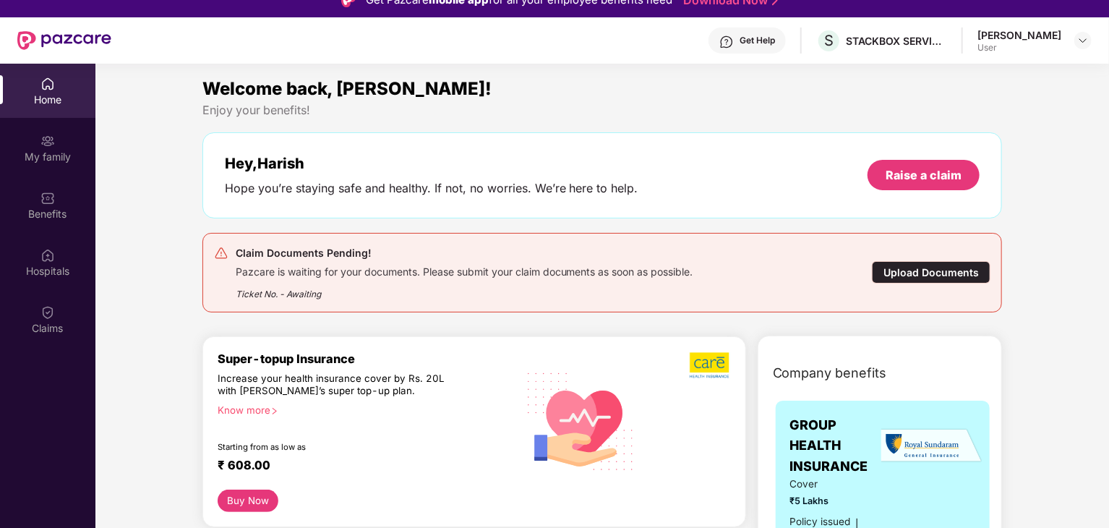
click at [879, 269] on div "Upload Documents" at bounding box center [931, 272] width 119 height 22
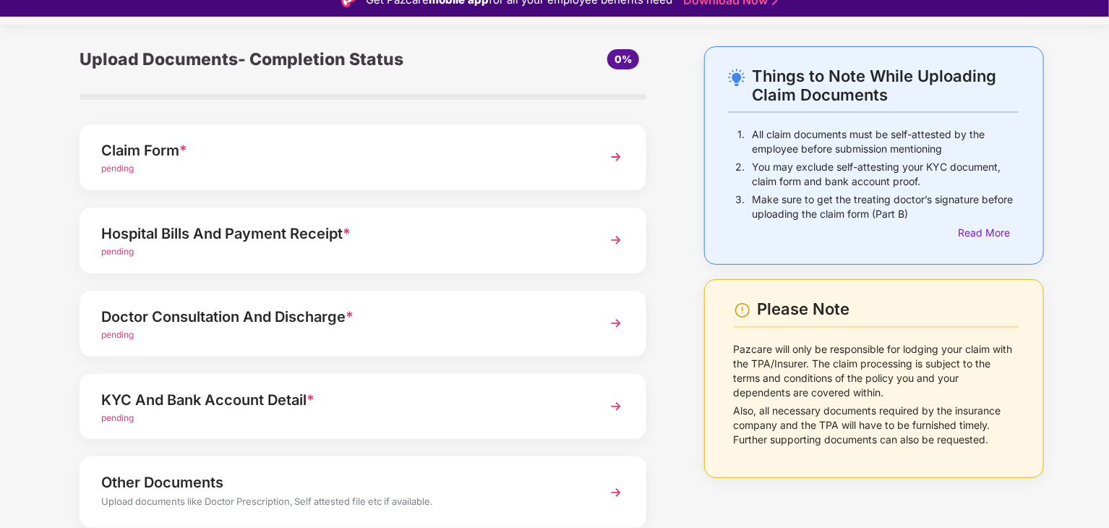
scroll to position [40, 0]
click at [617, 401] on img at bounding box center [616, 406] width 26 height 26
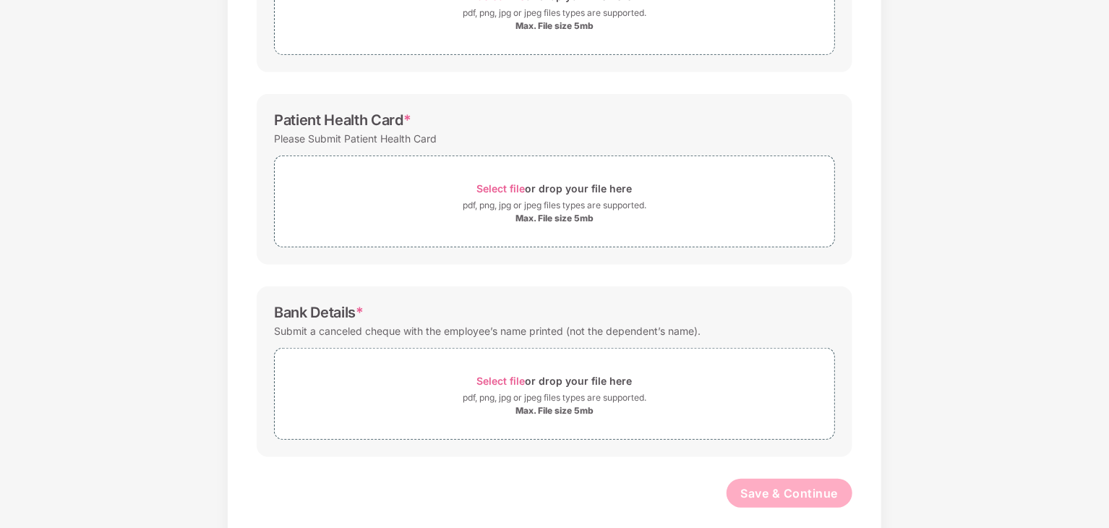
scroll to position [319, 0]
click at [535, 399] on div "pdf, png, jpg or jpeg files types are supported." at bounding box center [555, 399] width 184 height 14
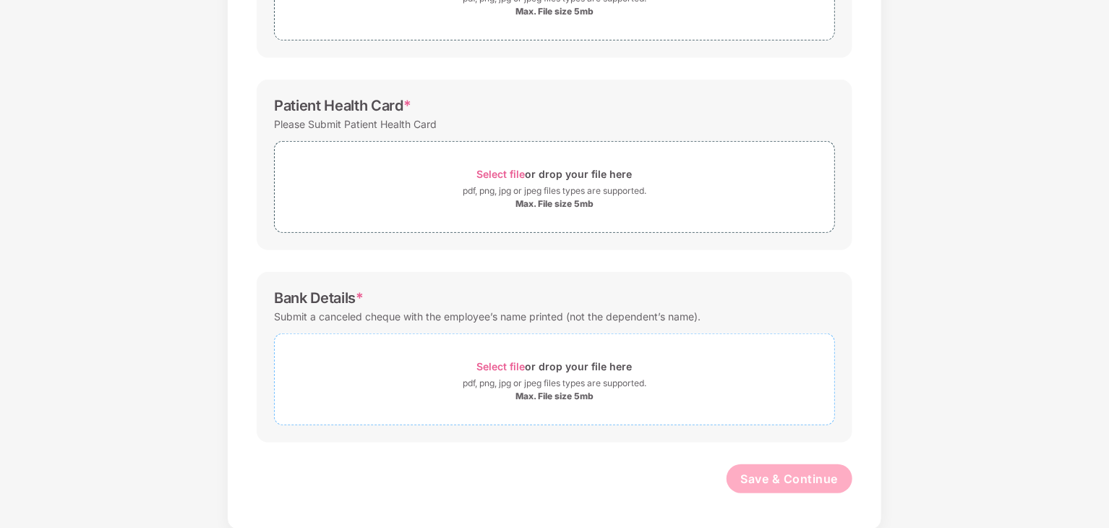
scroll to position [335, 0]
click at [531, 391] on div "Max. File size 5mb" at bounding box center [554, 396] width 78 height 12
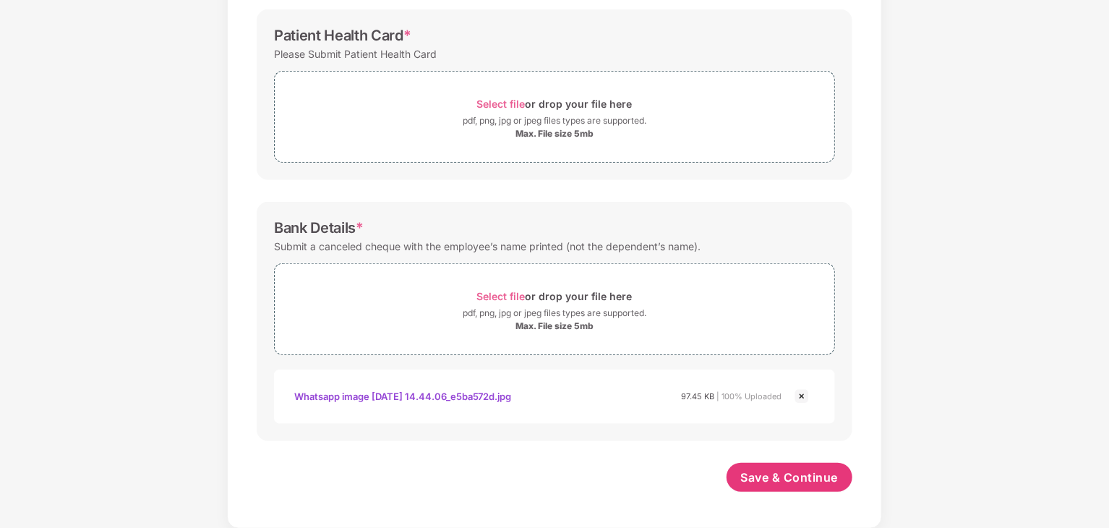
scroll to position [405, 0]
click at [802, 393] on img at bounding box center [801, 395] width 17 height 17
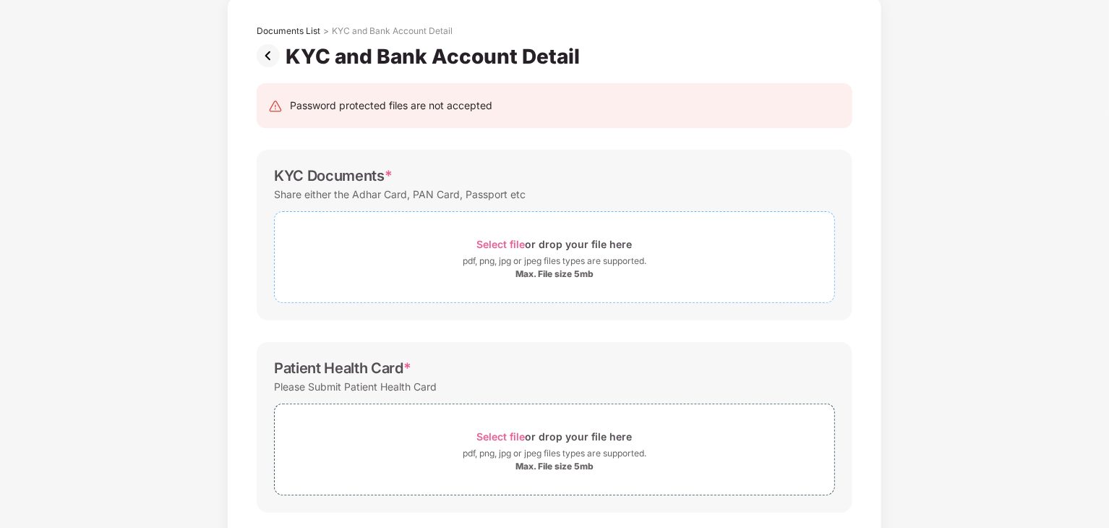
scroll to position [0, 0]
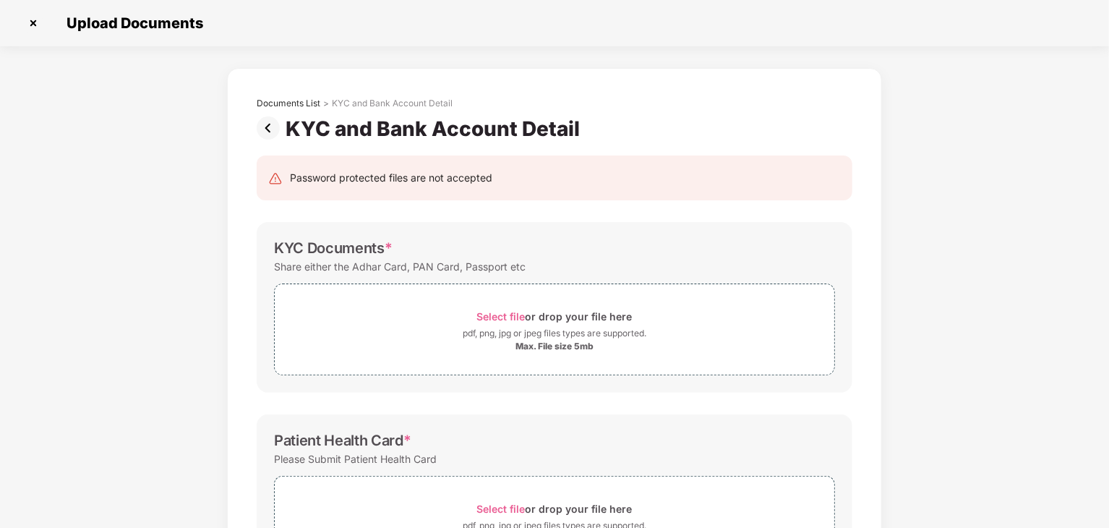
click at [278, 129] on img at bounding box center [271, 127] width 29 height 23
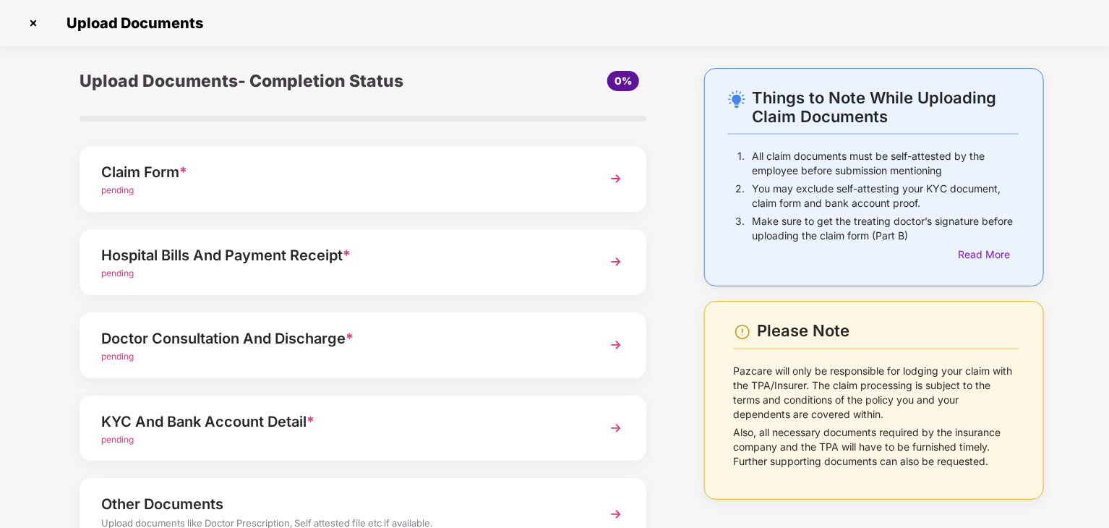
click at [615, 188] on img at bounding box center [616, 179] width 26 height 26
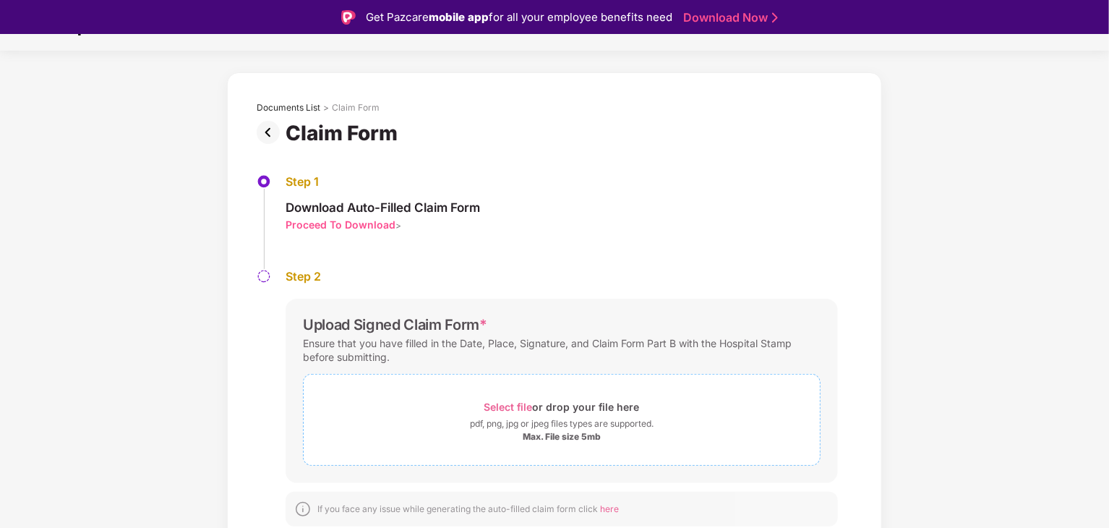
scroll to position [35, 0]
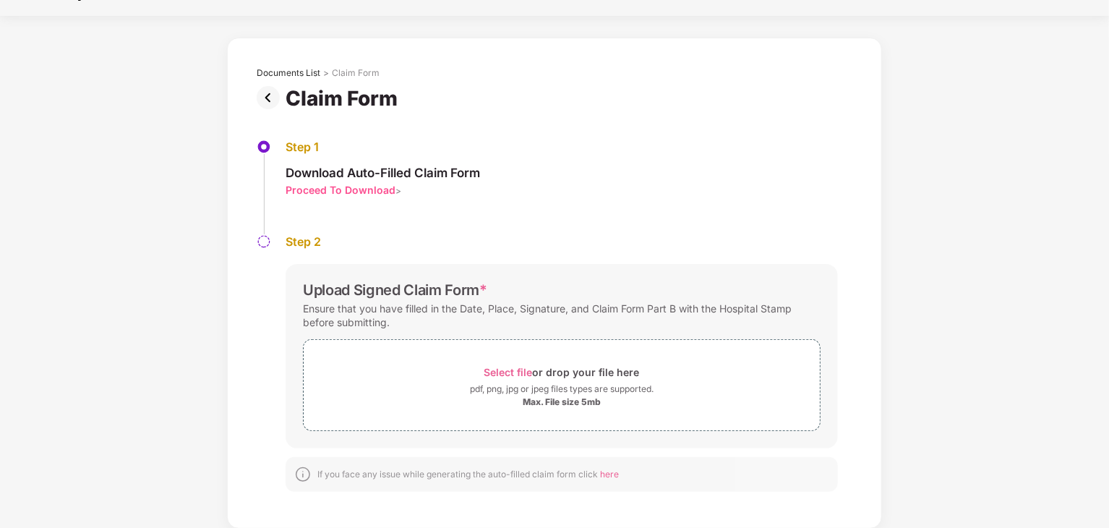
click at [268, 95] on img at bounding box center [271, 97] width 29 height 23
